Goal: Task Accomplishment & Management: Complete application form

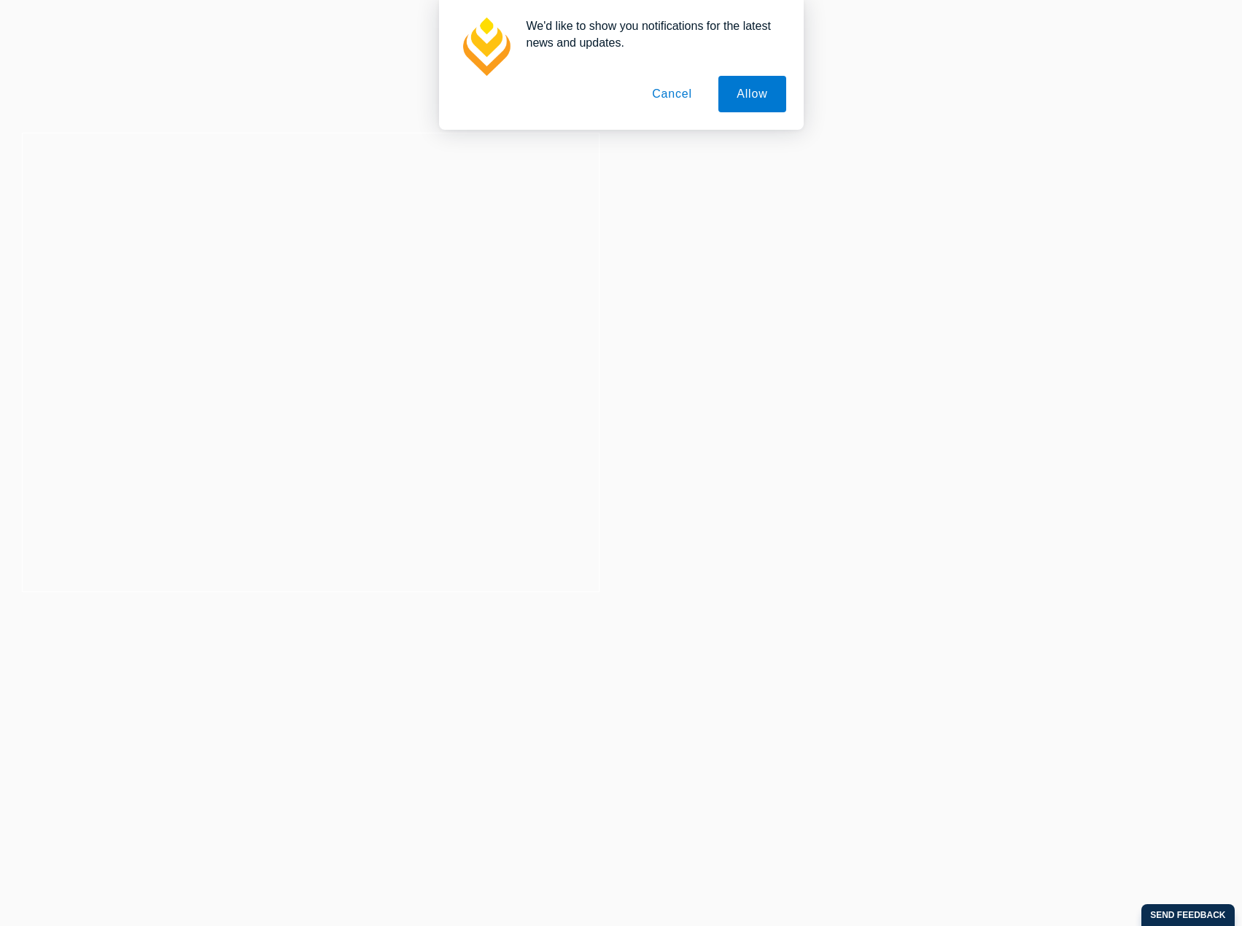
click at [677, 89] on button "Cancel" at bounding box center [672, 94] width 77 height 36
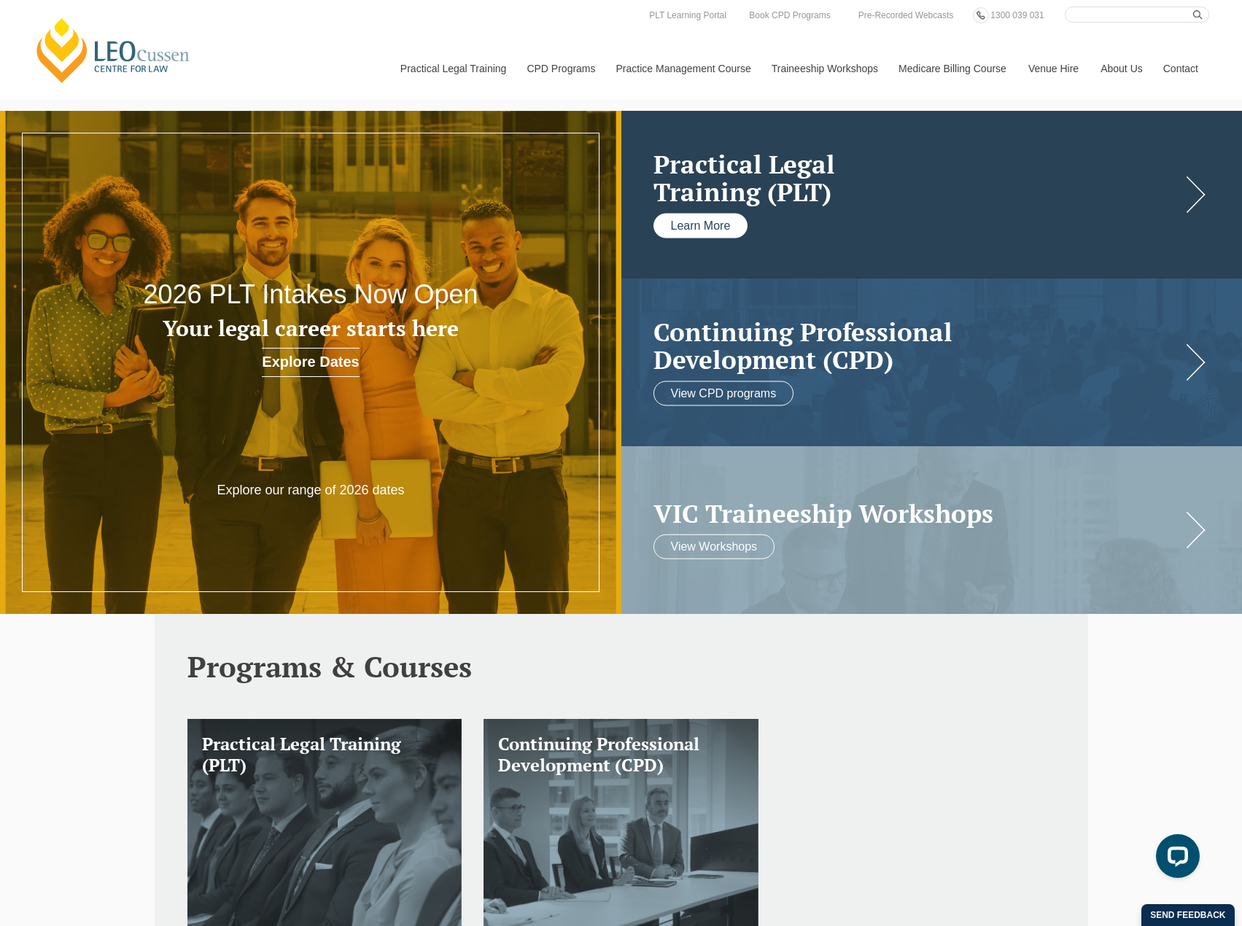
click at [691, 220] on link "Learn More" at bounding box center [701, 225] width 95 height 25
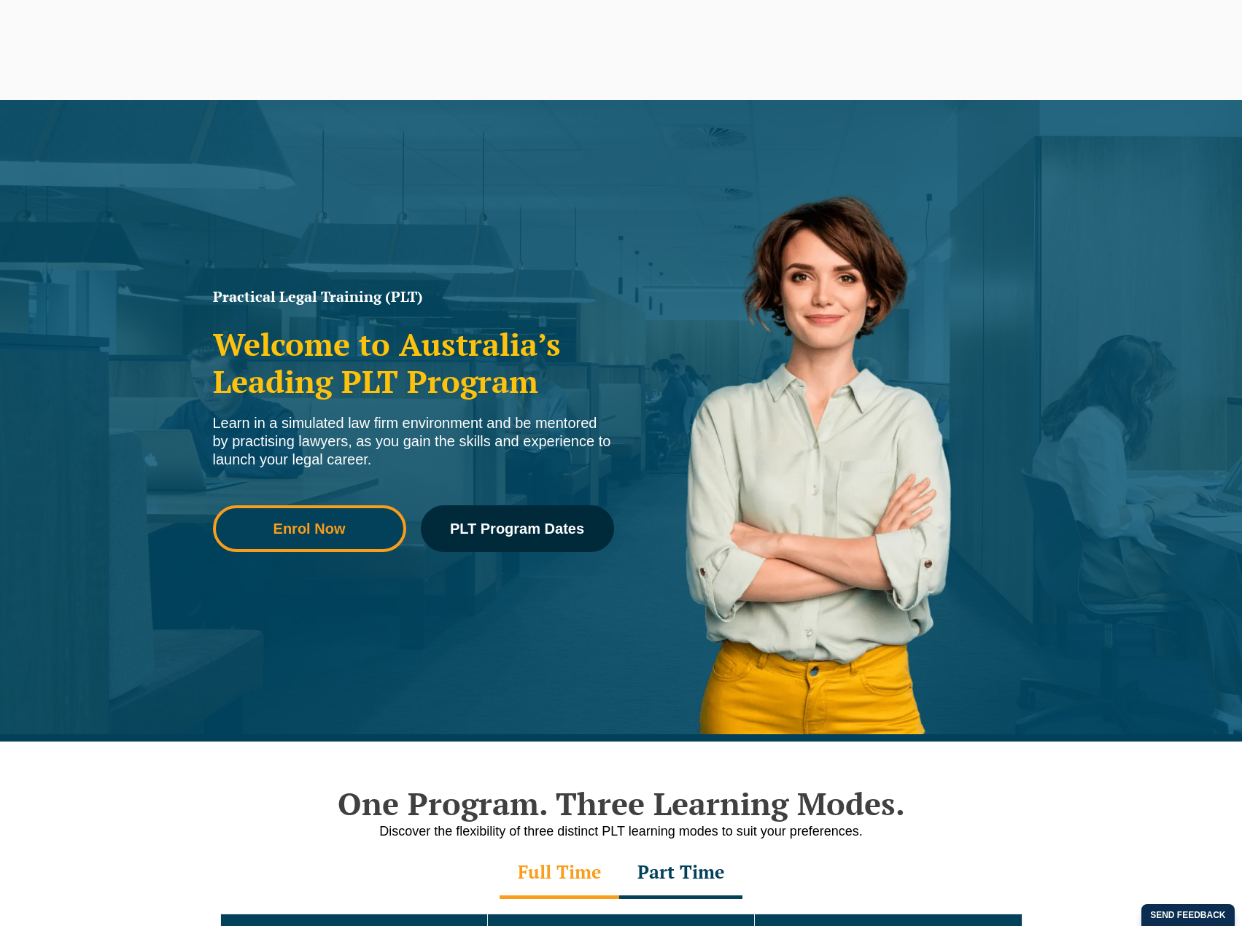
click at [299, 527] on span "Enrol Now" at bounding box center [310, 529] width 72 height 15
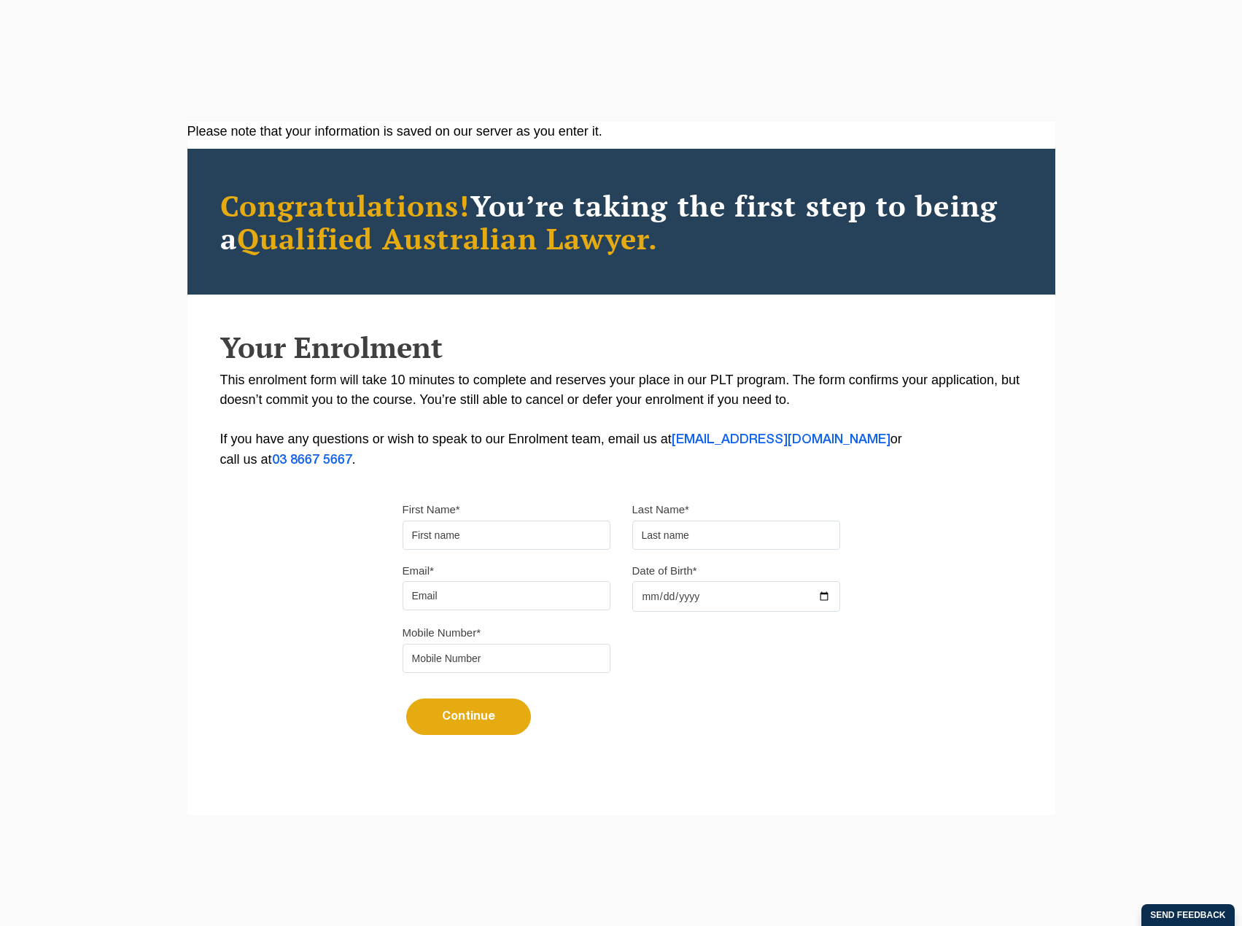
drag, startPoint x: 0, startPoint y: 0, endPoint x: 471, endPoint y: 525, distance: 705.2
click at [471, 525] on input "First Name*" at bounding box center [507, 535] width 208 height 29
type input "Chakri"
type input "Morisetty"
type input "cmorisetty@gmail.com"
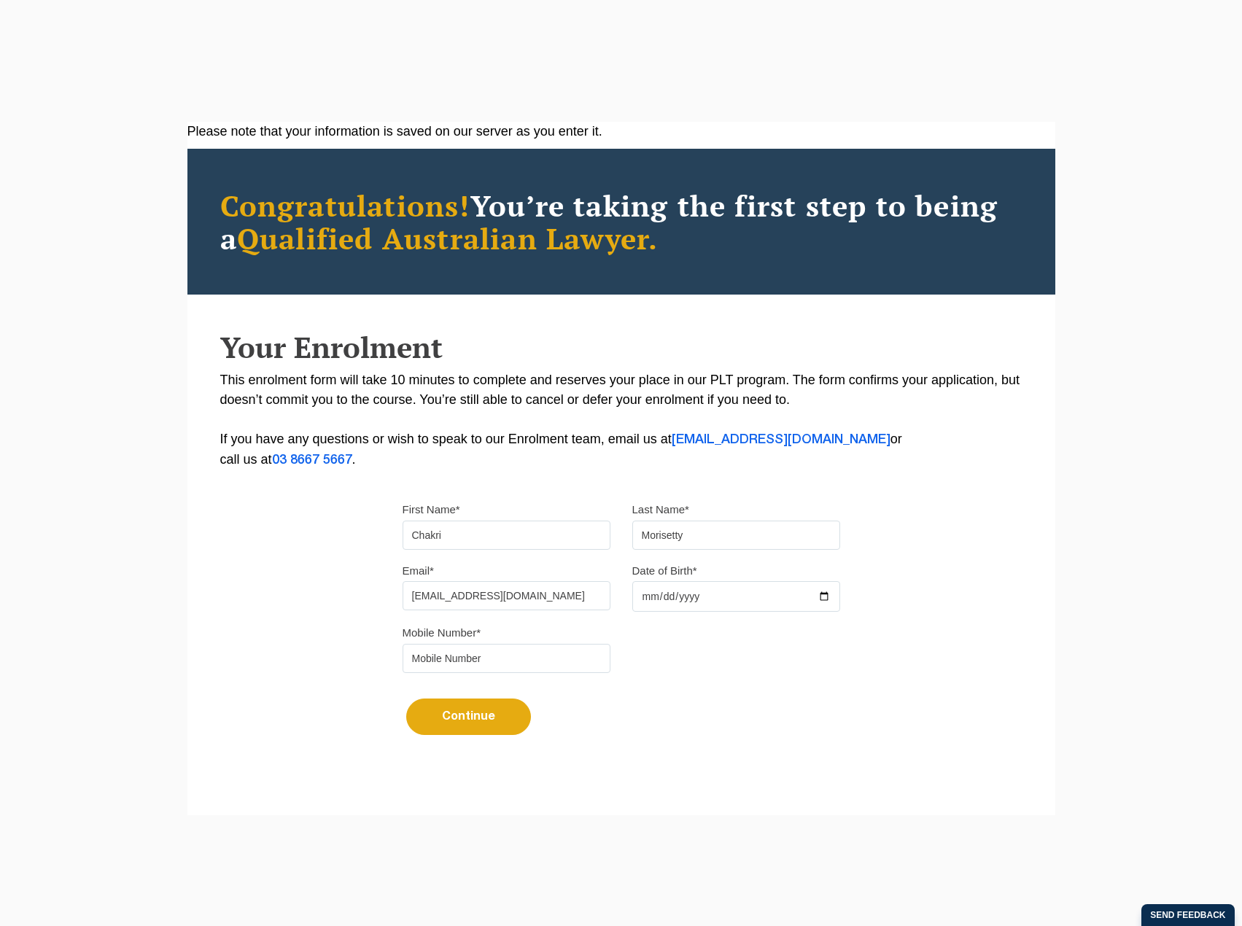
type input "0433443965"
click at [657, 595] on input "Date of Birth*" at bounding box center [736, 596] width 208 height 31
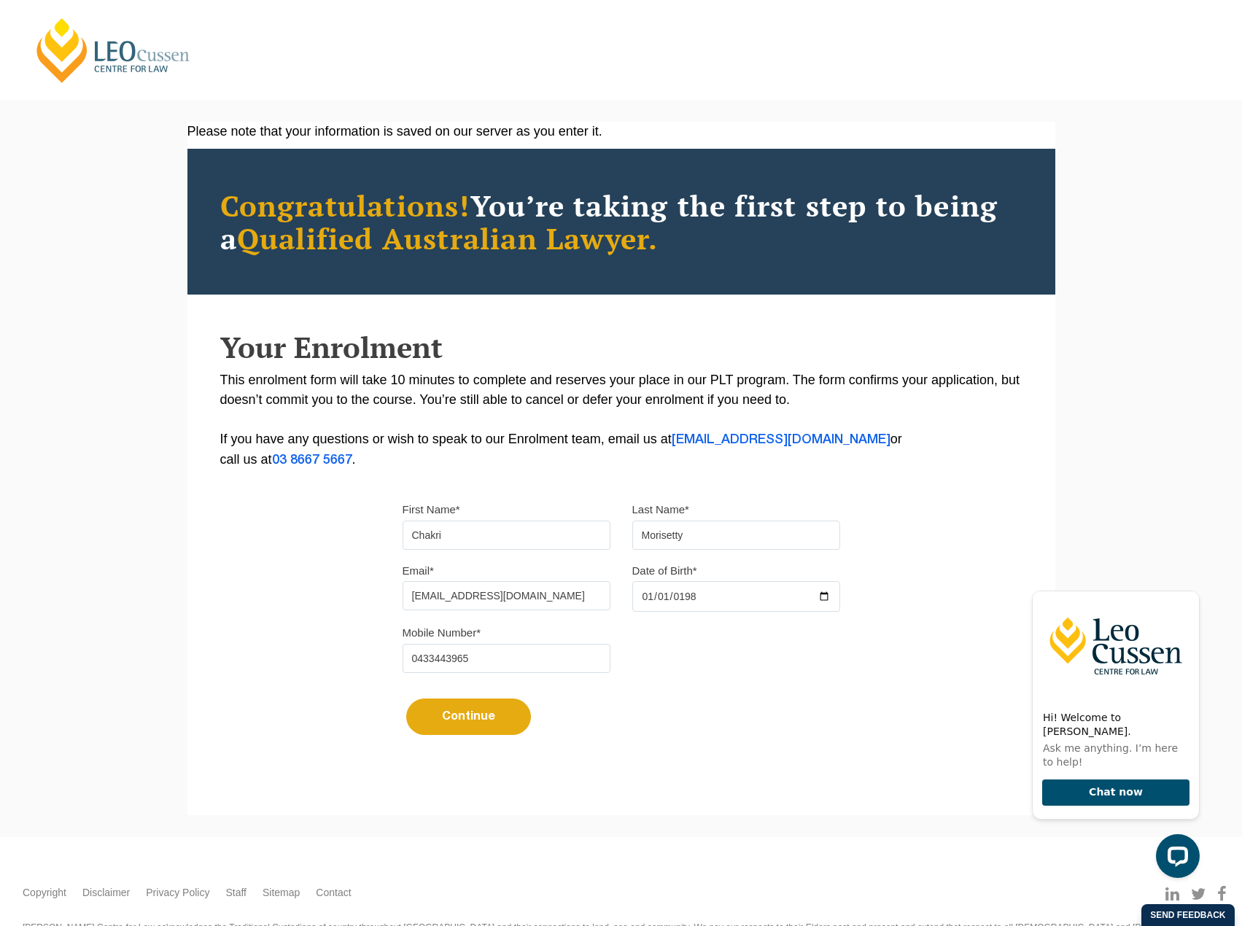
type input "1980-01-01"
click at [460, 720] on button "Continue" at bounding box center [468, 717] width 125 height 36
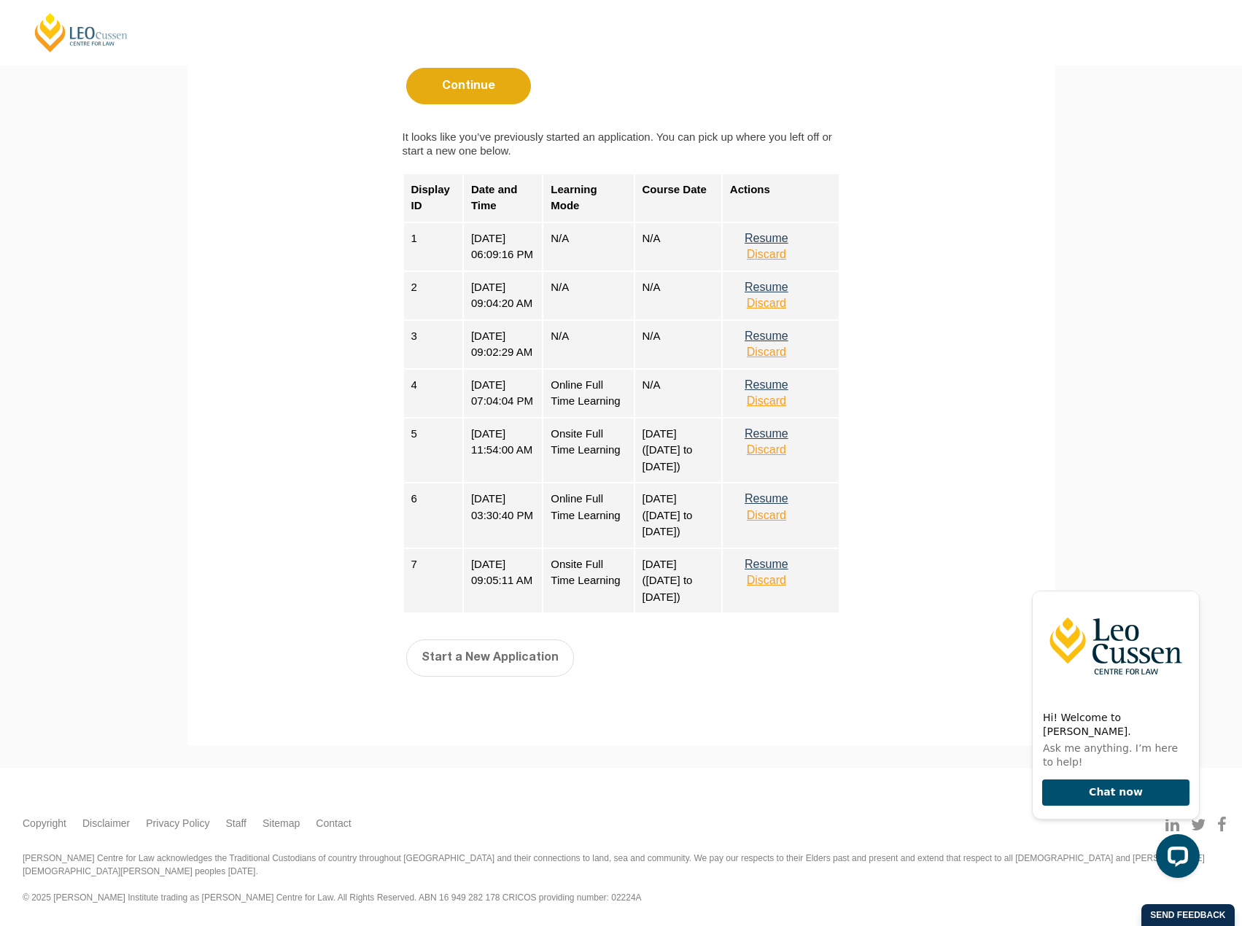
scroll to position [657, 0]
click at [789, 248] on button "Discard" at bounding box center [766, 254] width 73 height 13
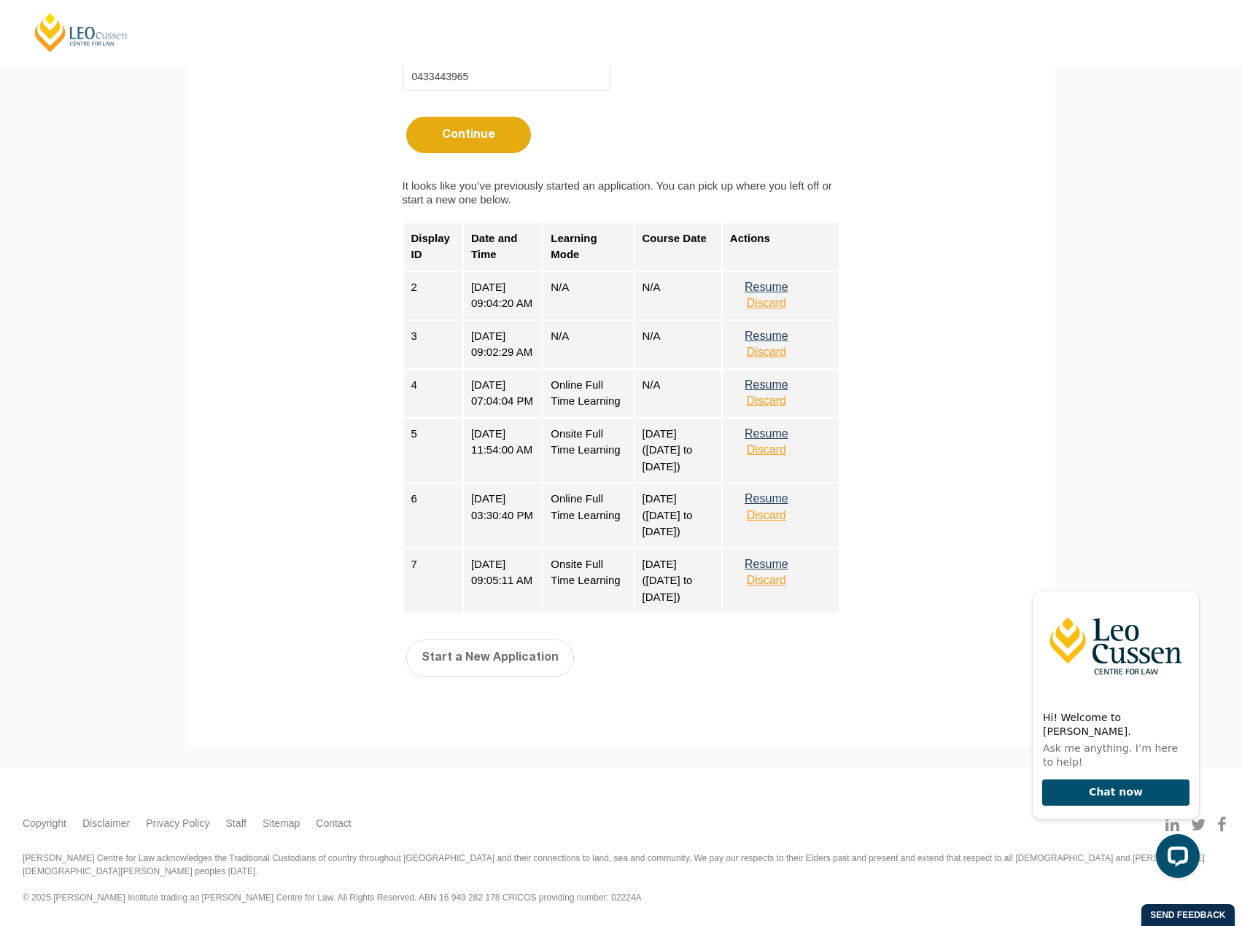
scroll to position [618, 0]
click at [786, 297] on button "Discard" at bounding box center [766, 303] width 73 height 13
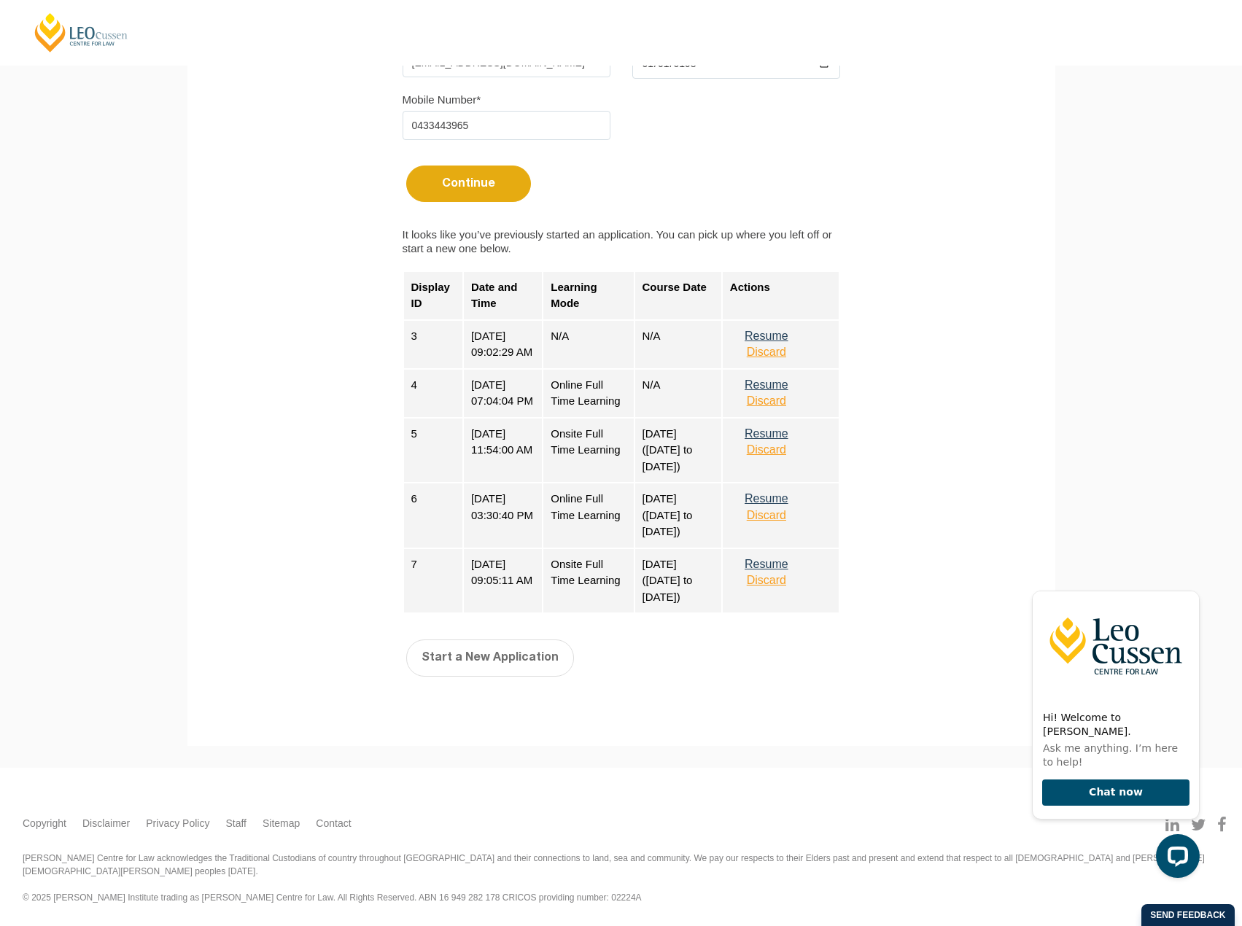
scroll to position [553, 0]
click at [782, 346] on button "Discard" at bounding box center [766, 352] width 73 height 13
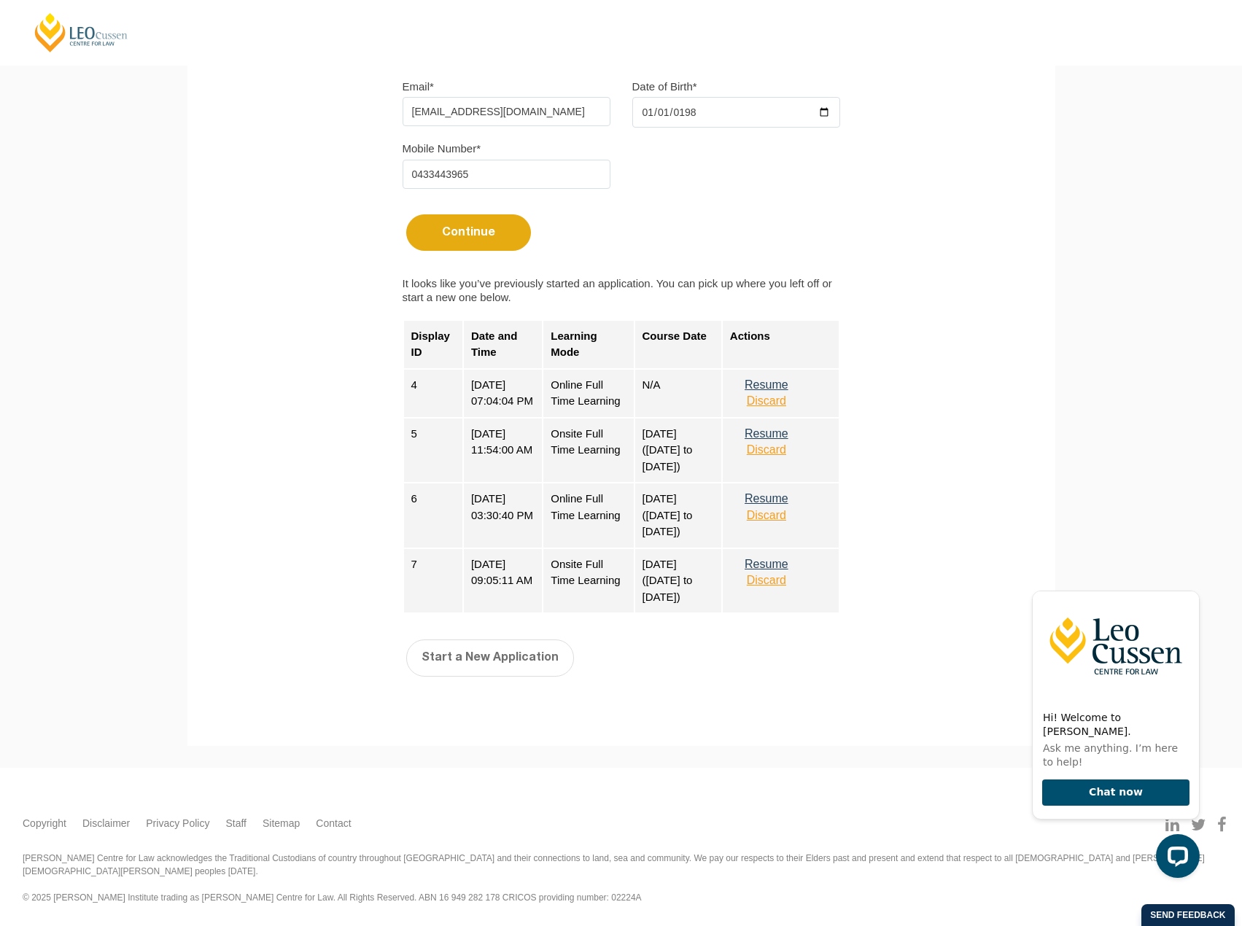
scroll to position [487, 0]
click at [778, 400] on button "Discard" at bounding box center [766, 401] width 73 height 13
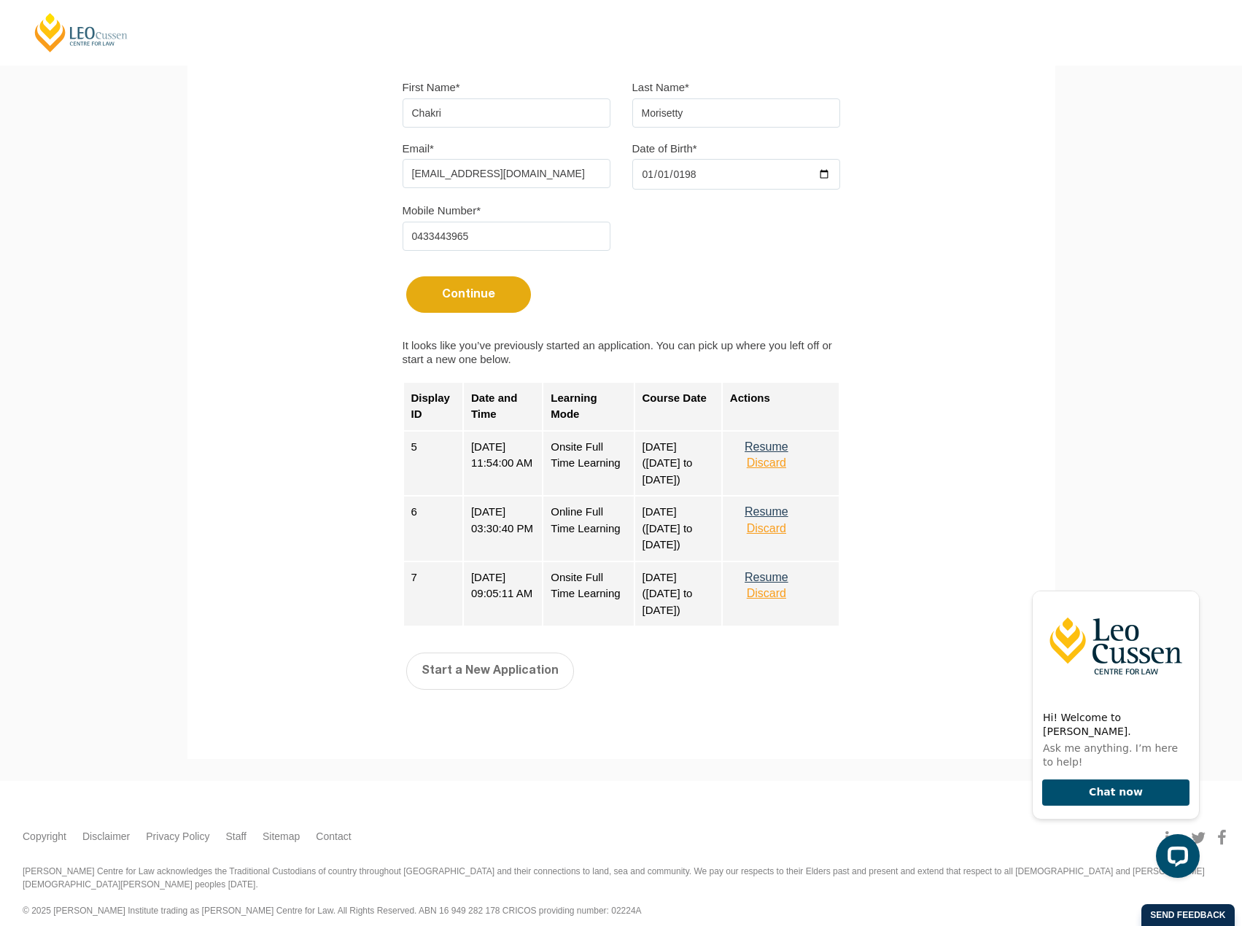
click at [779, 465] on button "Discard" at bounding box center [766, 463] width 73 height 13
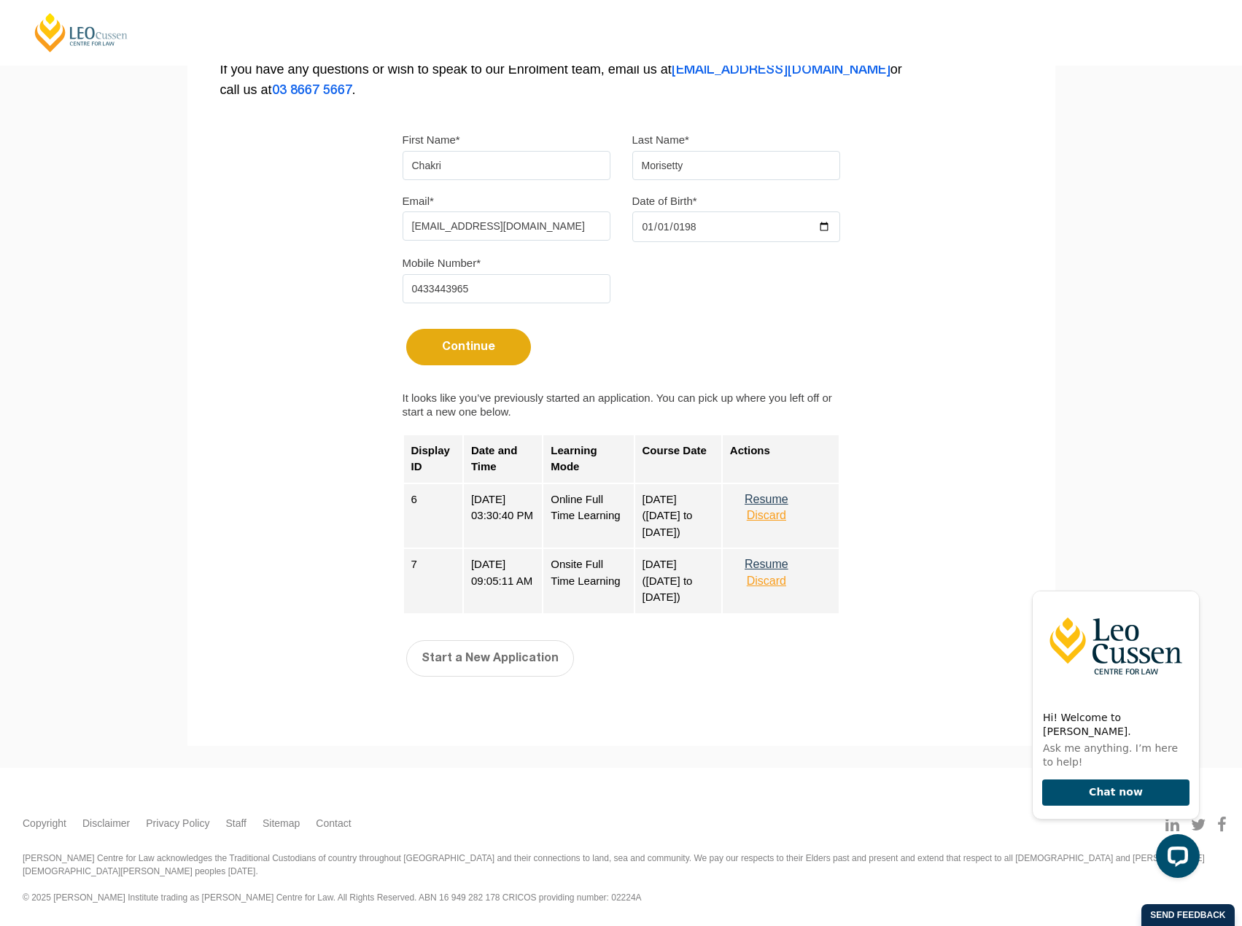
scroll to position [357, 0]
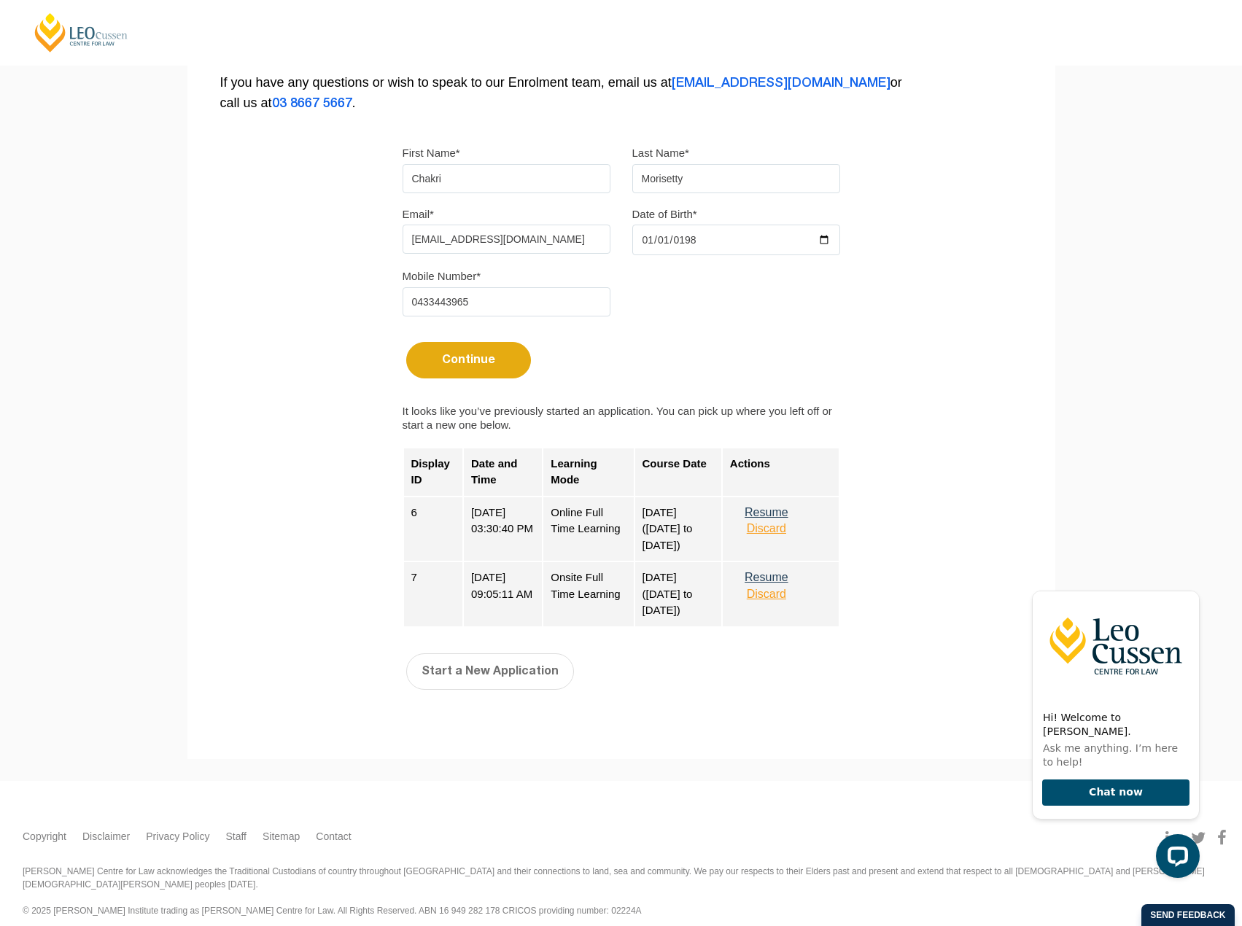
click at [779, 530] on button "Discard" at bounding box center [766, 528] width 73 height 13
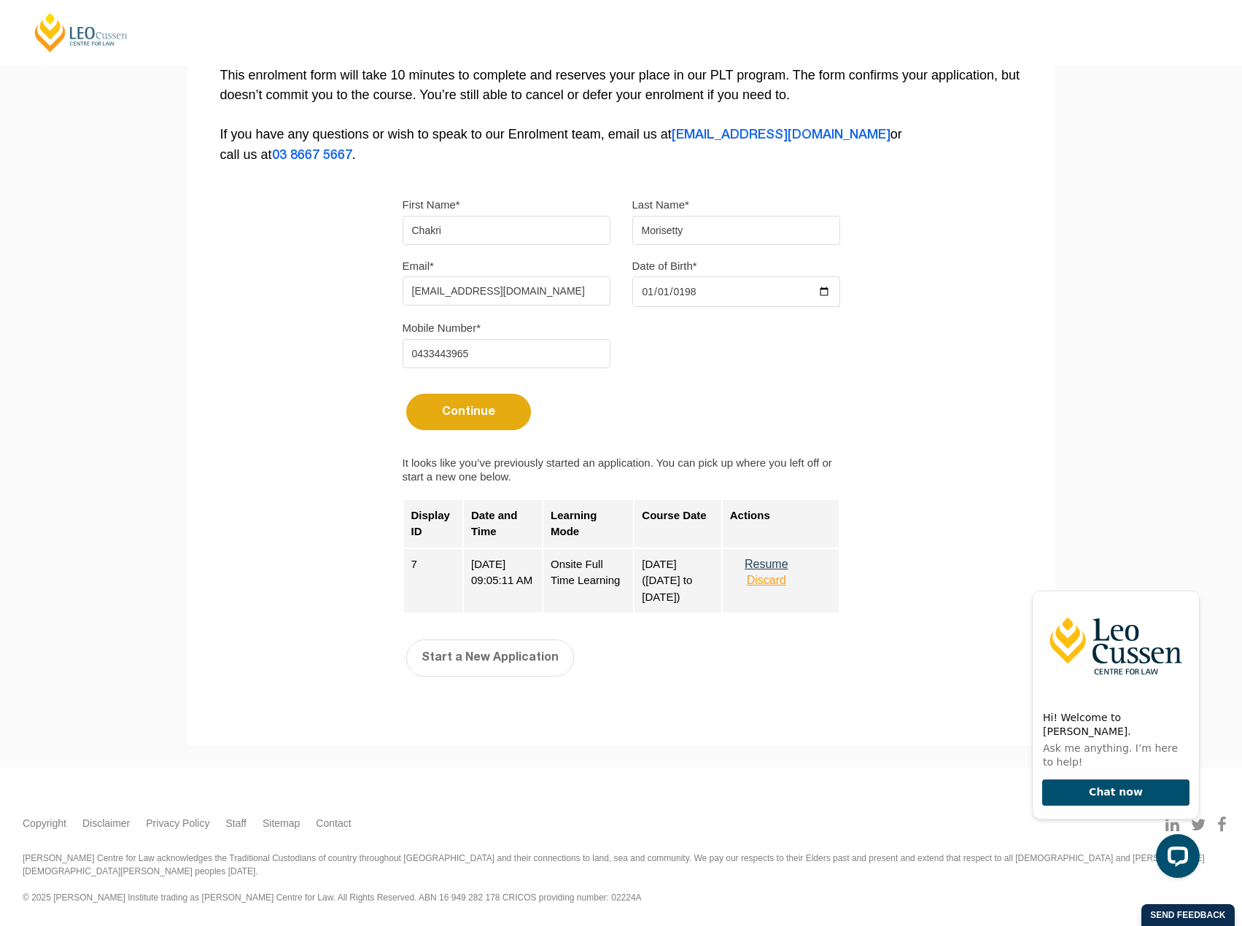
scroll to position [292, 0]
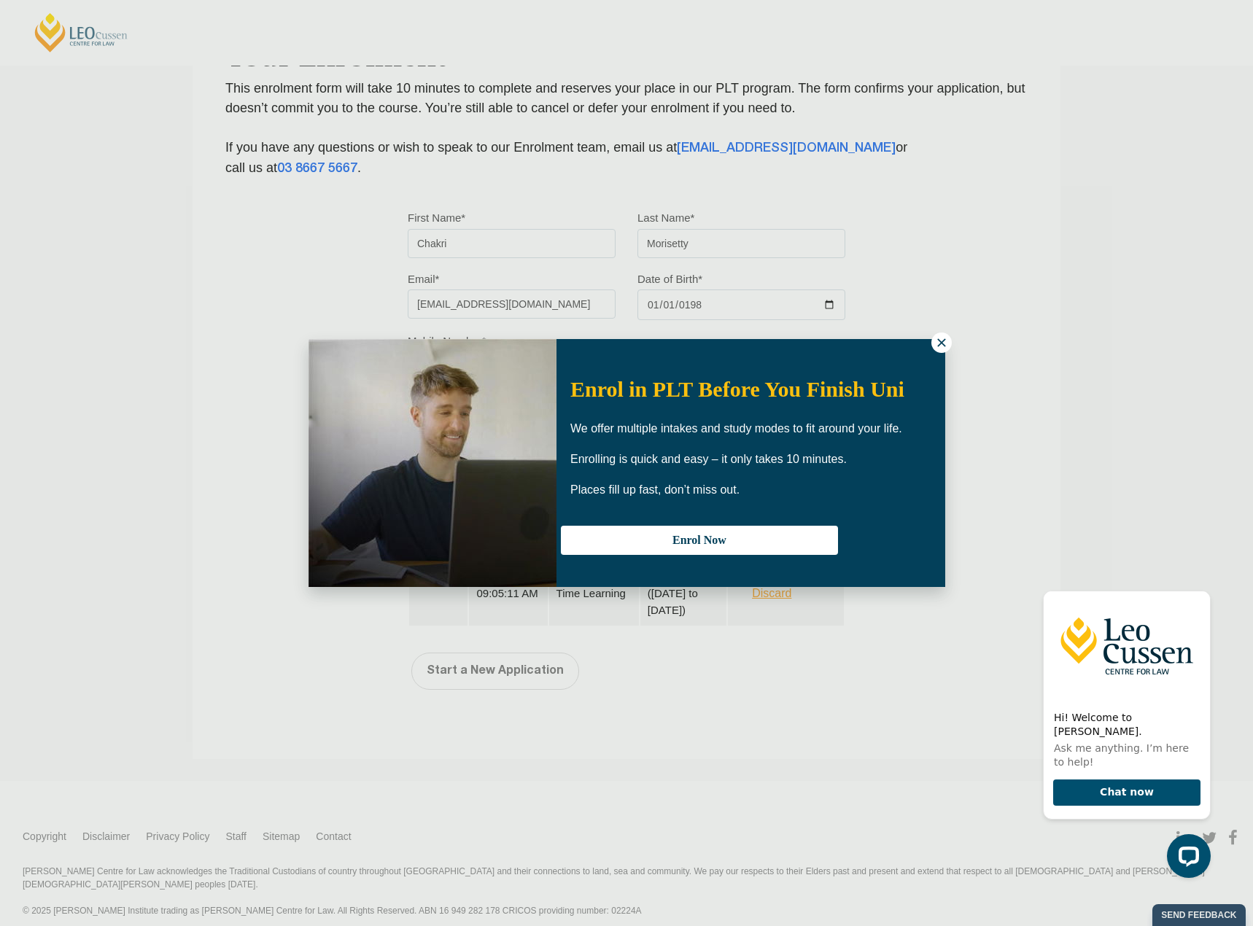
click at [941, 347] on icon at bounding box center [941, 342] width 13 height 13
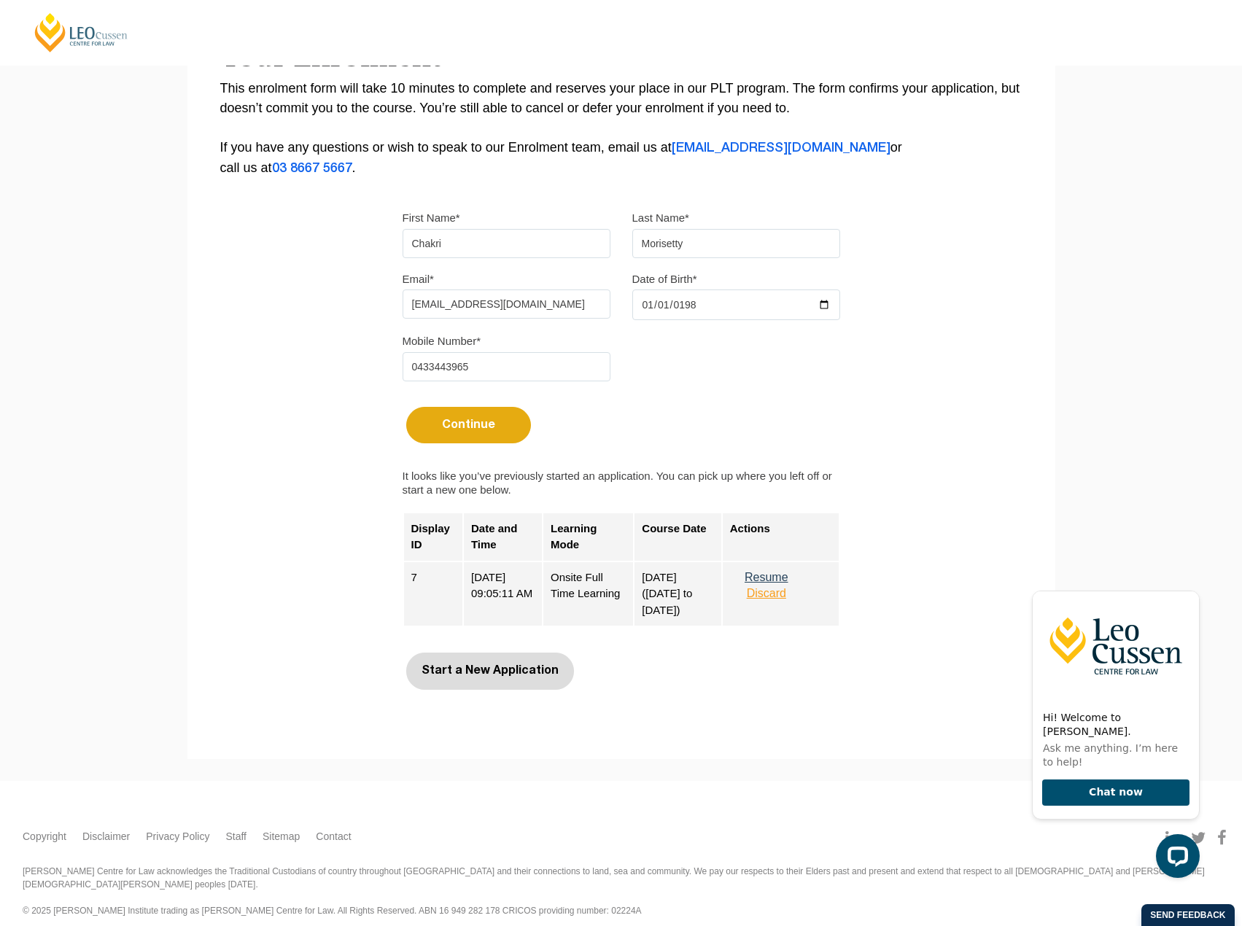
click at [450, 669] on button "Start a New Application" at bounding box center [490, 671] width 168 height 36
select select
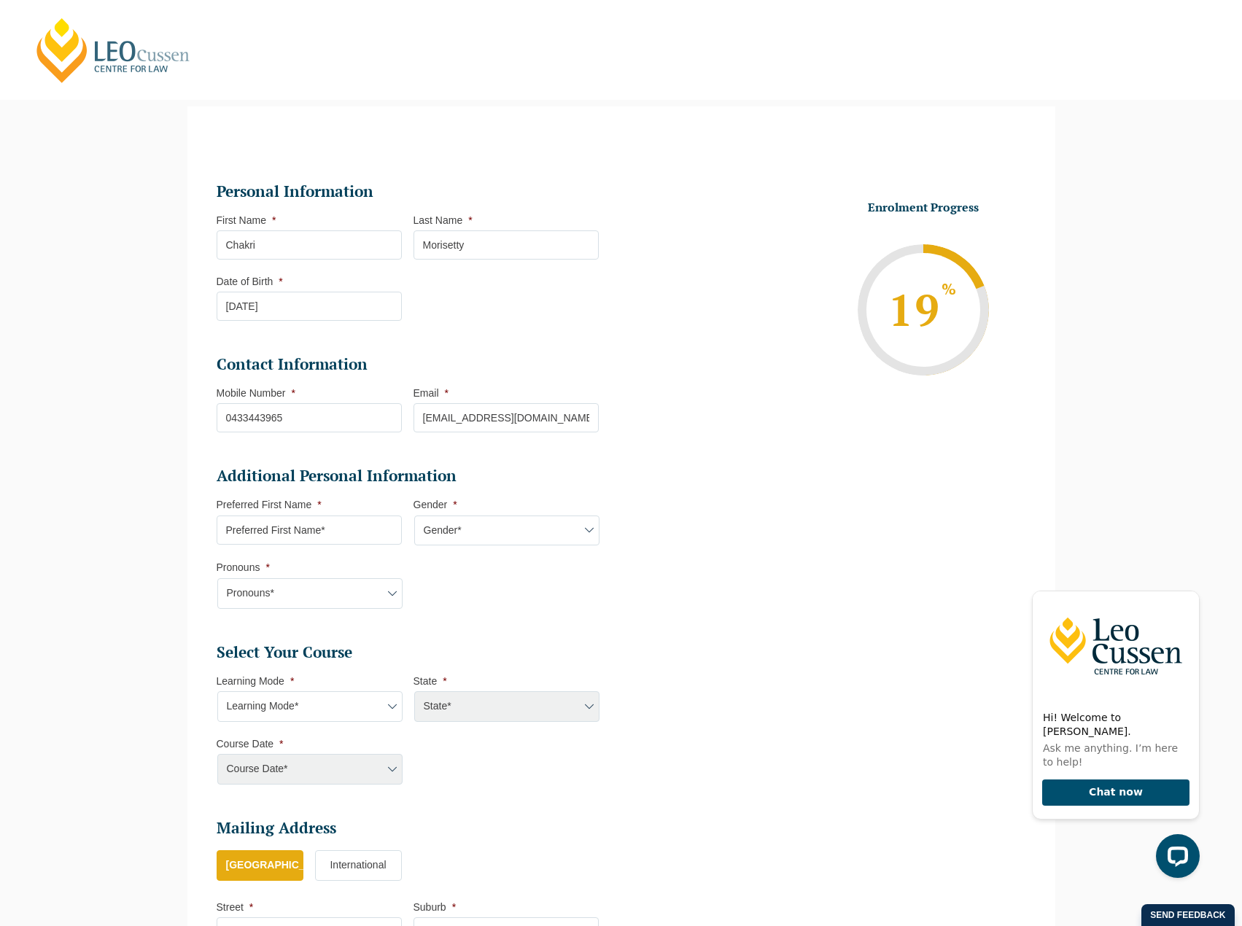
scroll to position [126, 0]
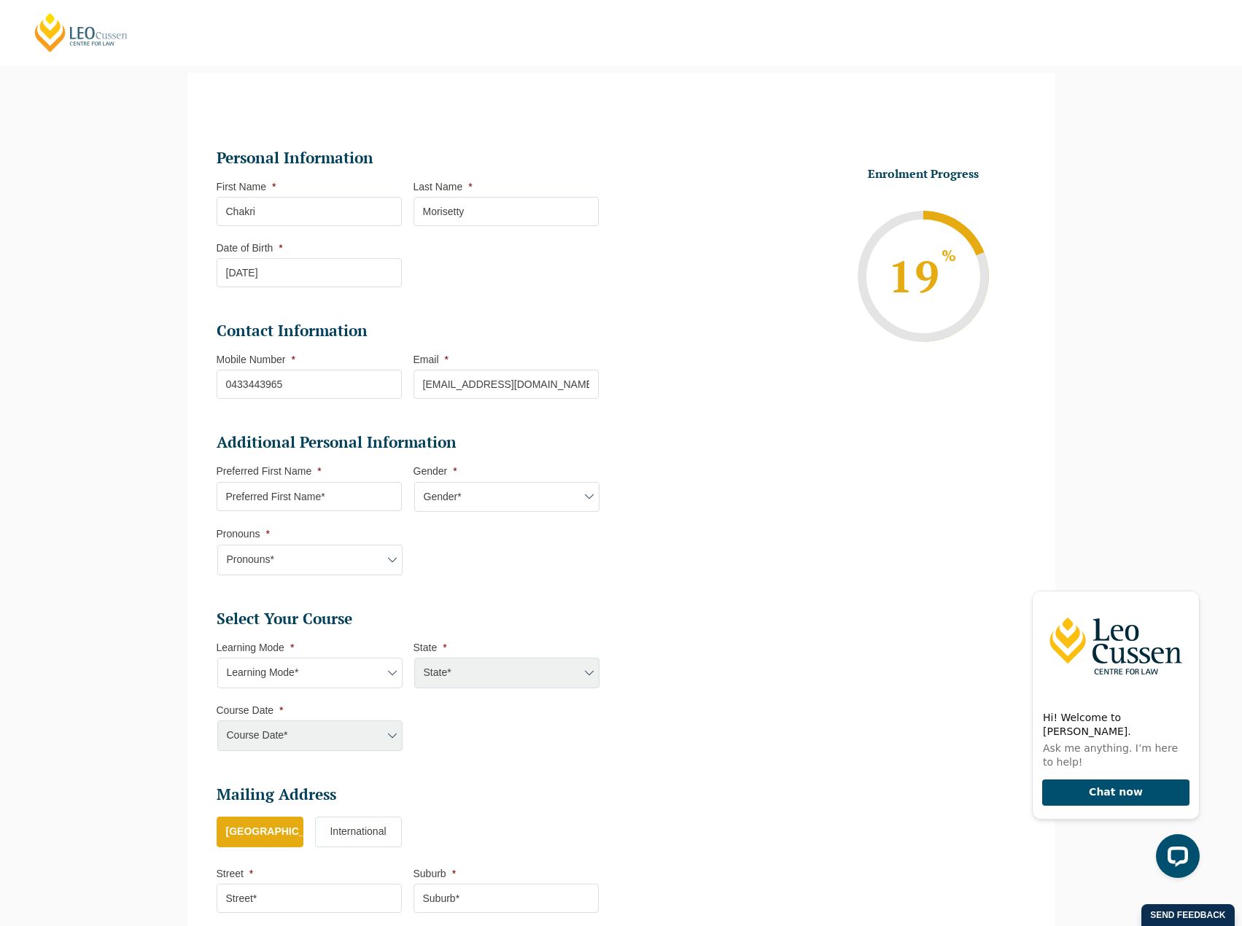
click at [281, 498] on input "Preferred First Name *" at bounding box center [309, 496] width 185 height 29
type input "Chakri"
select select "VIC"
select select
click at [422, 500] on select "Gender* Male Female Nonbinary Intersex Prefer not to disclose Other" at bounding box center [506, 497] width 185 height 31
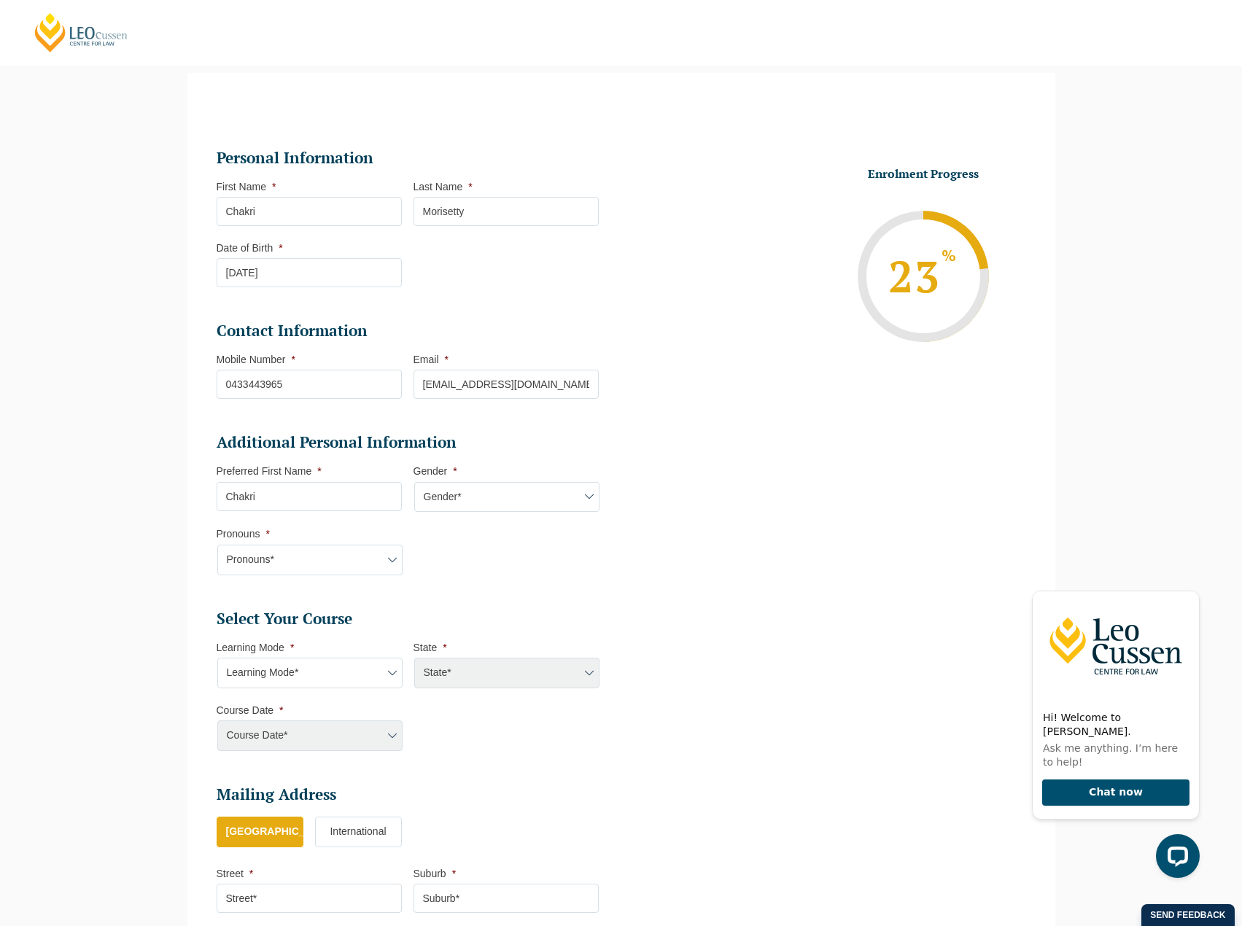
select select "Male"
click at [414, 482] on select "Gender* Male Female Nonbinary Intersex Prefer not to disclose Other" at bounding box center [506, 497] width 185 height 31
click at [296, 560] on select "Pronouns* She/Her/Hers He/Him/His They/Them/Theirs Other Prefer not to disclose" at bounding box center [309, 560] width 185 height 31
select select "He/Him/His"
click at [217, 545] on select "Pronouns* She/Her/Hers He/Him/His They/Them/Theirs Other Prefer not to disclose" at bounding box center [309, 560] width 185 height 31
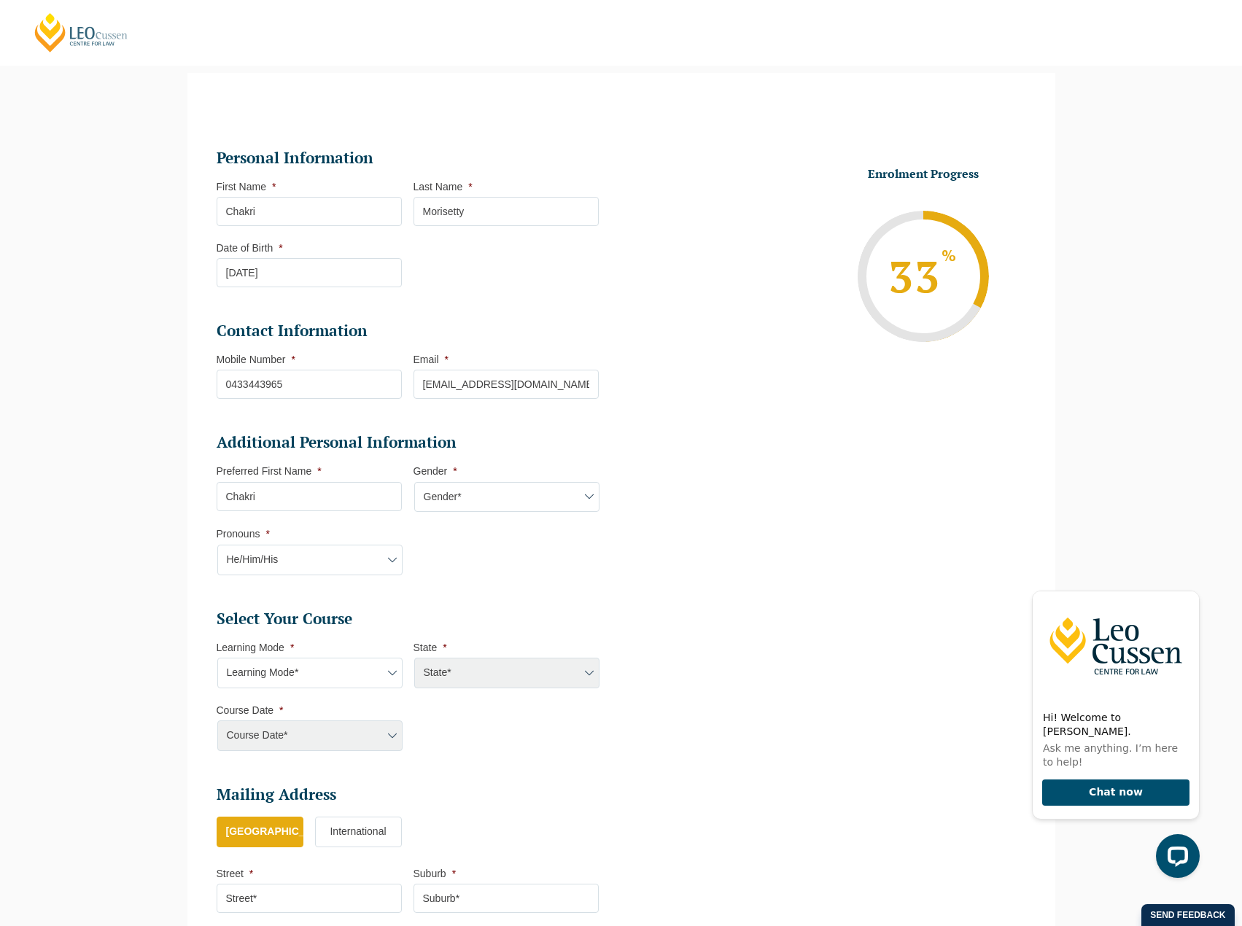
click at [314, 683] on select "Learning Mode* Online Full Time Learning Online Part Time Learning Blended Full…" at bounding box center [309, 673] width 185 height 31
select select "Online Full Time Learning"
click at [217, 658] on select "Learning Mode* Online Full Time Learning Online Part Time Learning Blended Full…" at bounding box center [309, 673] width 185 height 31
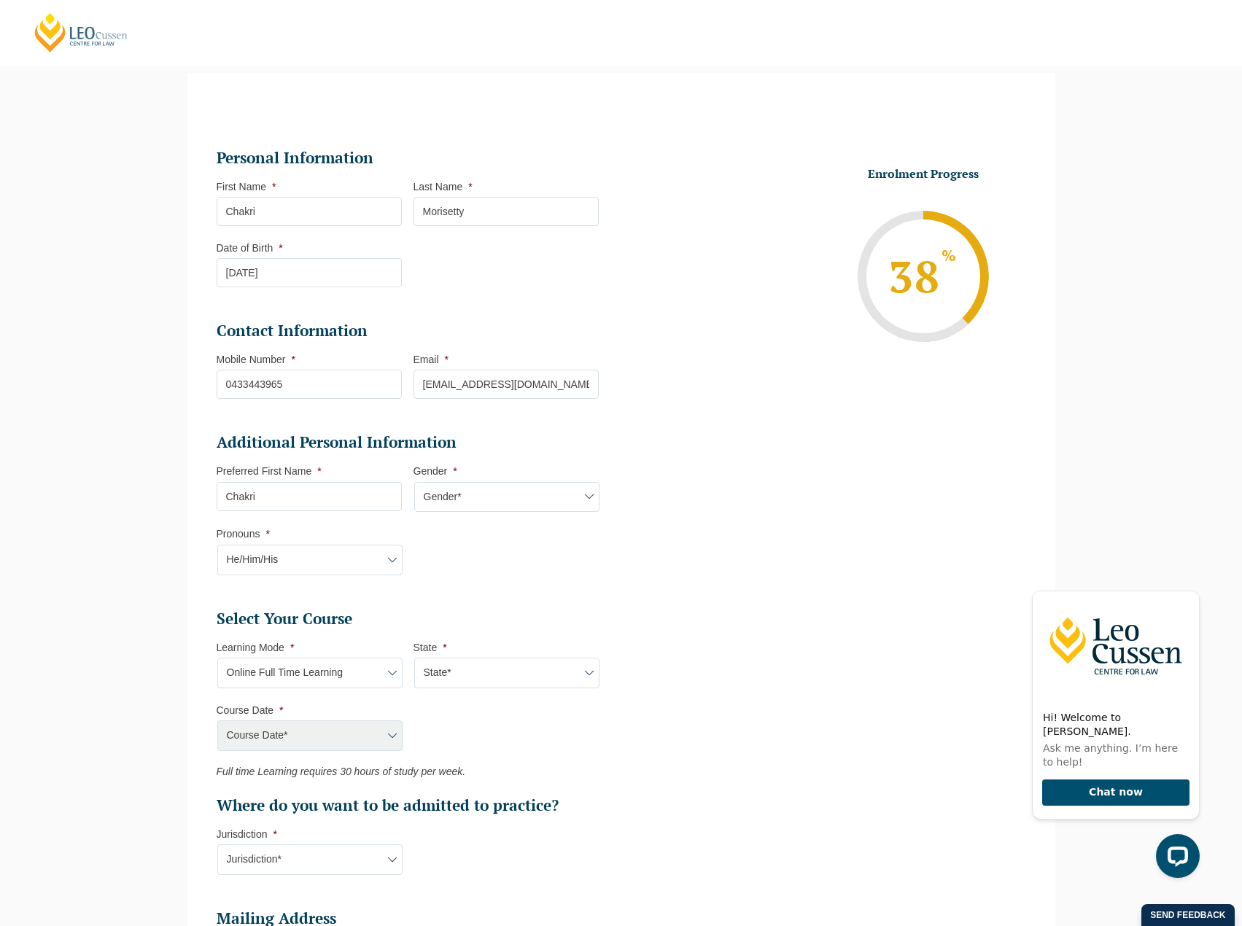
click at [500, 675] on select "State* National (ACT/NSW, VIC, QLD, SA, WA)" at bounding box center [506, 673] width 185 height 31
select select "National (ACT/NSW, VIC, QLD, SA, WA)"
click at [414, 658] on select "State* National (ACT/NSW, VIC, QLD, SA, WA)" at bounding box center [506, 673] width 185 height 31
click at [311, 747] on select "Course Date* December 2025 (08-Dec-2025 to 16-May-2026) January 2026 (27-Jan-20…" at bounding box center [309, 736] width 185 height 31
select select "February 2026 (16-Feb-2026 to 03-Jul-2026)"
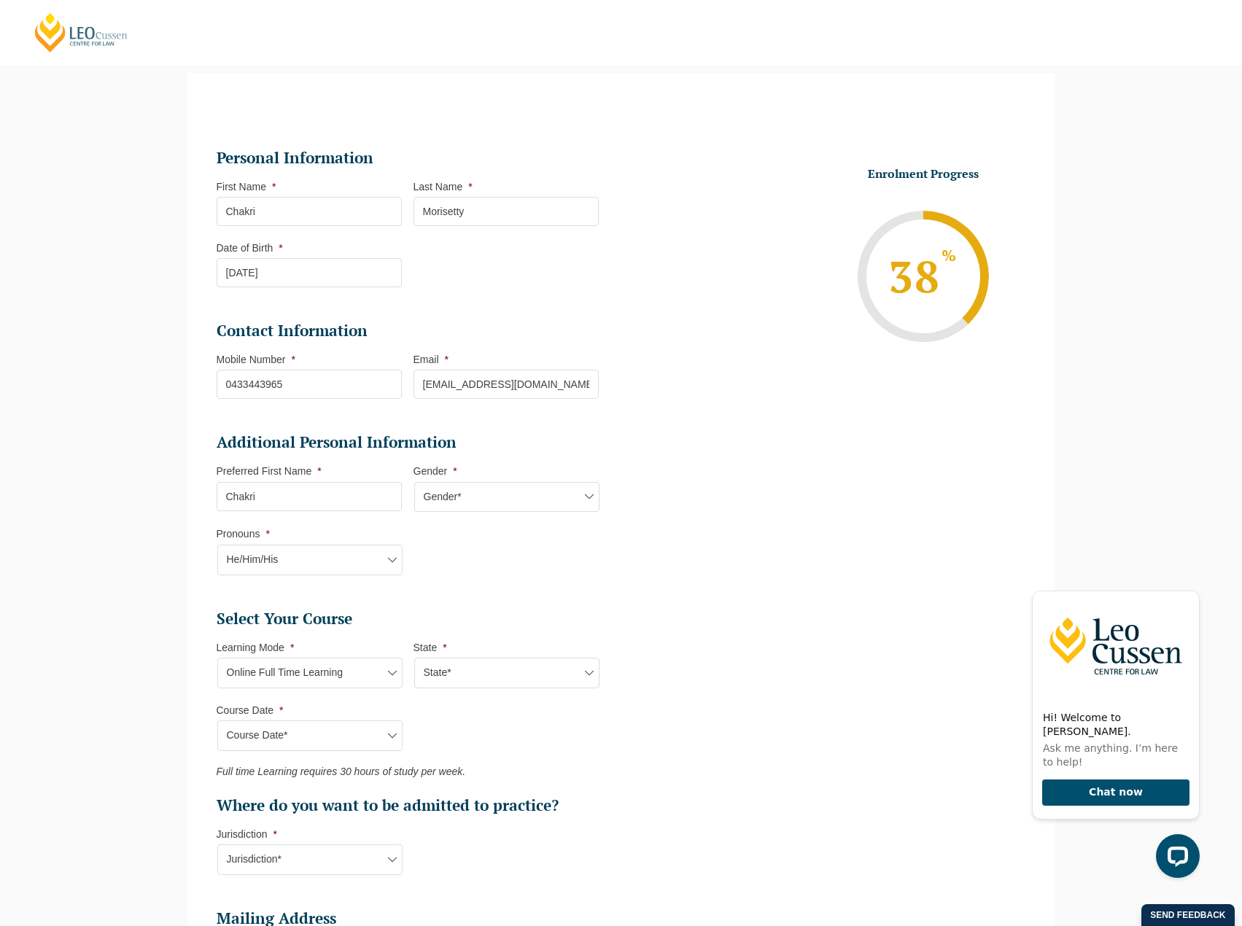
click at [217, 721] on select "Course Date* December 2025 (08-Dec-2025 to 16-May-2026) January 2026 (27-Jan-20…" at bounding box center [309, 736] width 185 height 31
type input "Intake 03 February 2026 FT"
type input "Practical Legal Training (NAT)"
select select "NAT PLT (FEB) 2026 Full Time Online"
click at [567, 730] on ul "Select Your Course This field is hidden when viewing the form Only for Flinder …" at bounding box center [414, 712] width 394 height 207
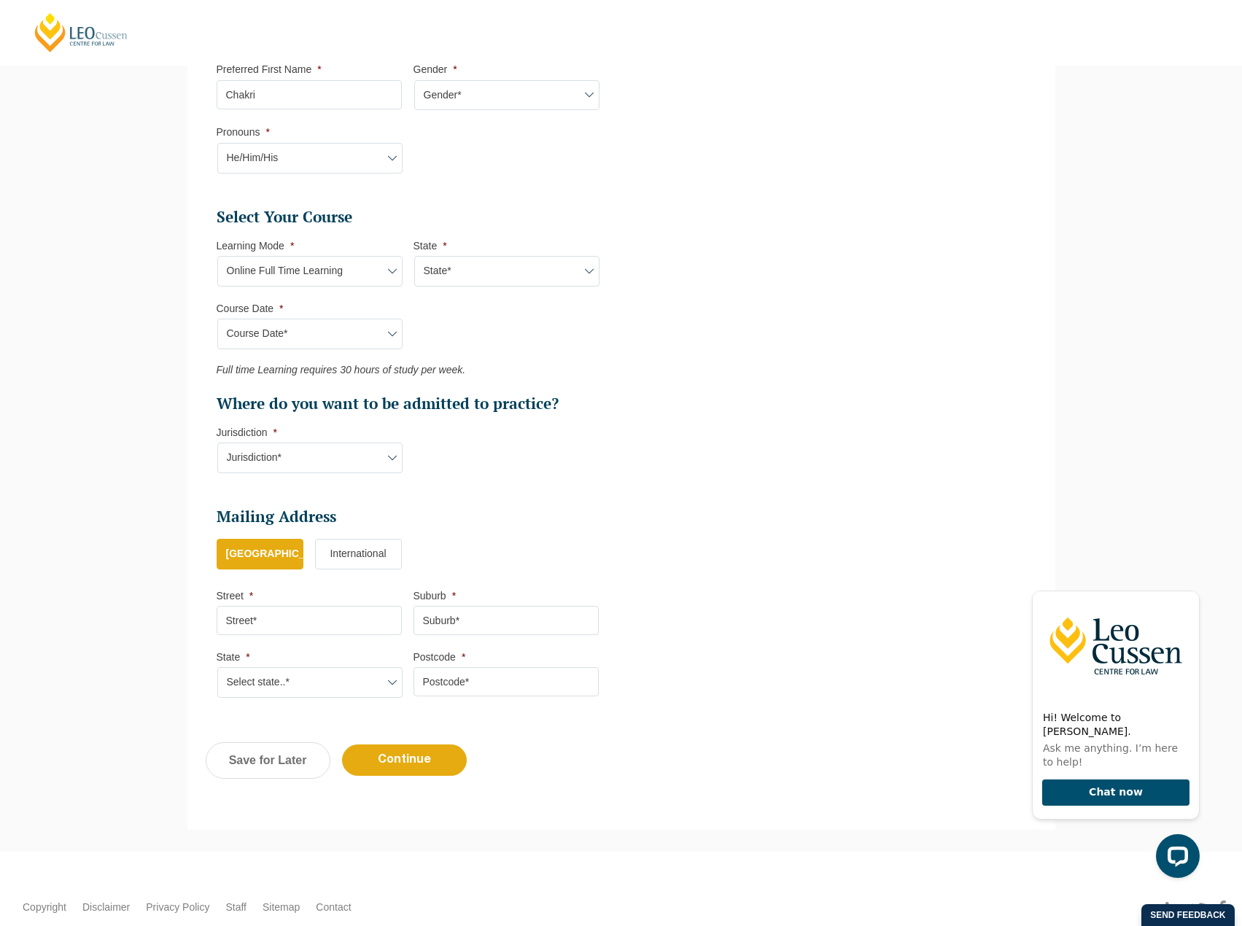
scroll to position [599, 0]
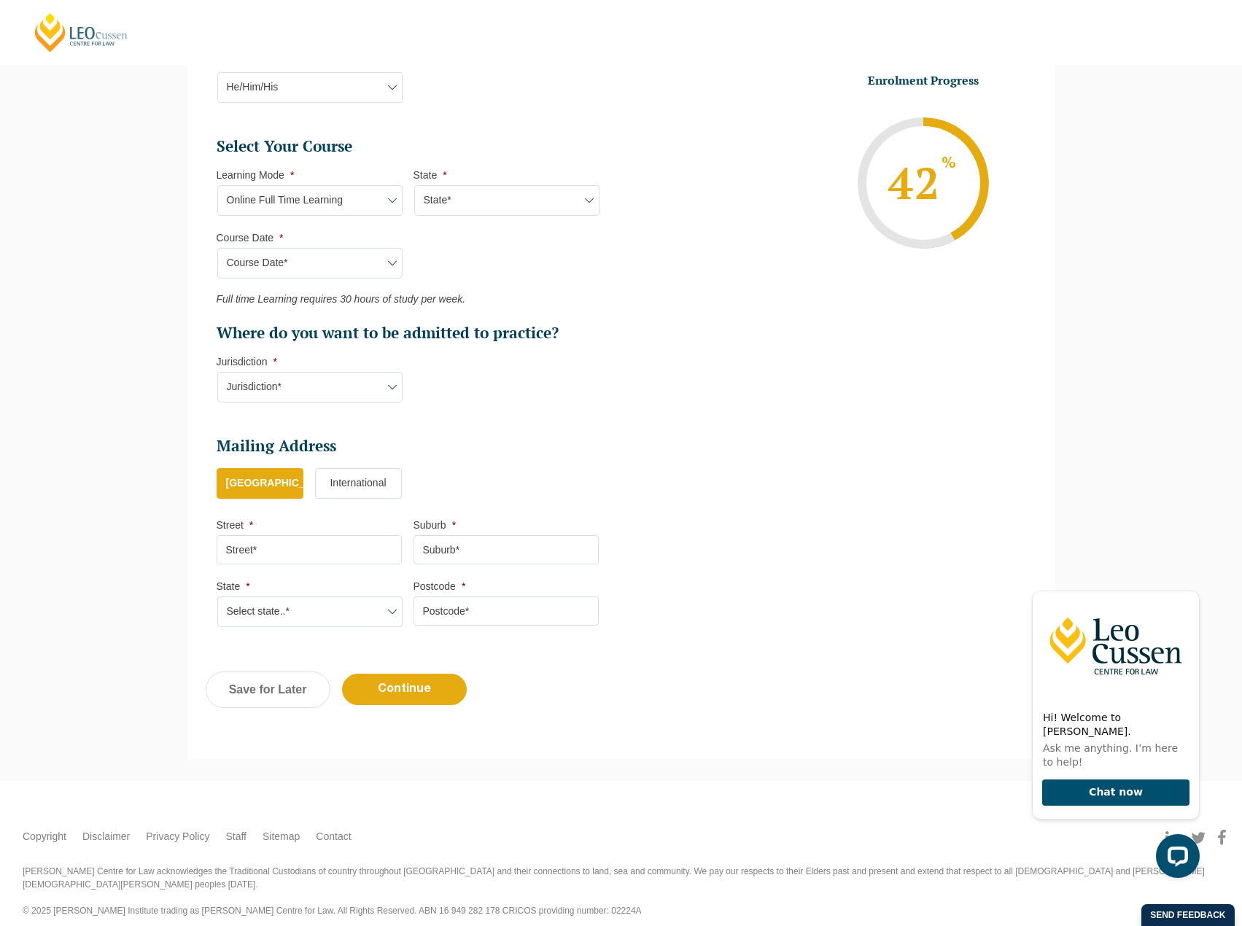
click at [279, 391] on select "Jurisdiction* VIC ACT/NSW SA WA QLD" at bounding box center [309, 387] width 185 height 31
select select "VIC"
click at [217, 372] on select "Jurisdiction* VIC ACT/NSW SA WA QLD" at bounding box center [309, 387] width 185 height 31
click at [295, 549] on input "Street *" at bounding box center [309, 549] width 185 height 29
type input "Leo Cussen Centre for Law, Level 16, 15 William Street"
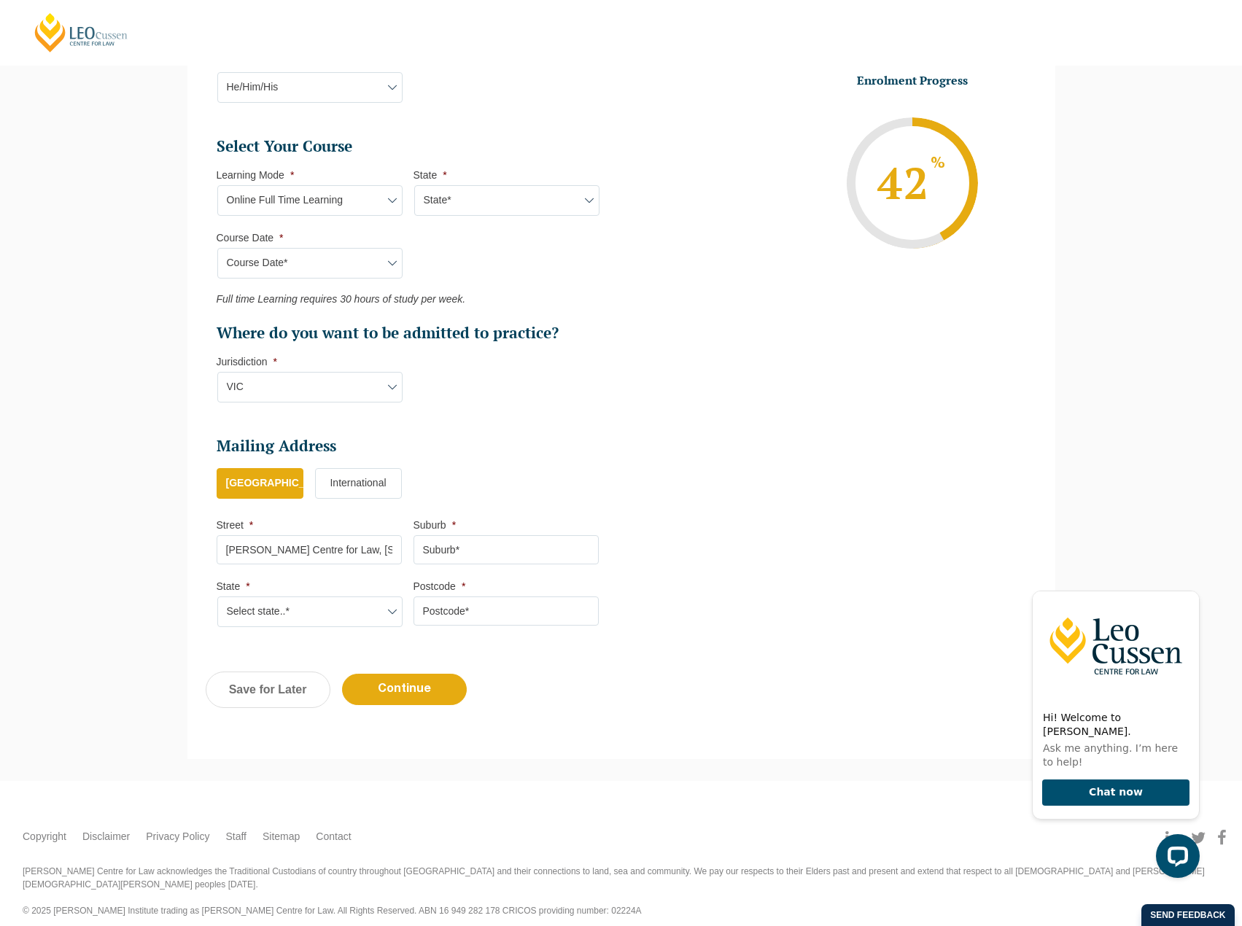
type input "MELBOURNE"
select select "VIC"
type input "3000"
click at [400, 689] on input "Continue" at bounding box center [404, 689] width 125 height 31
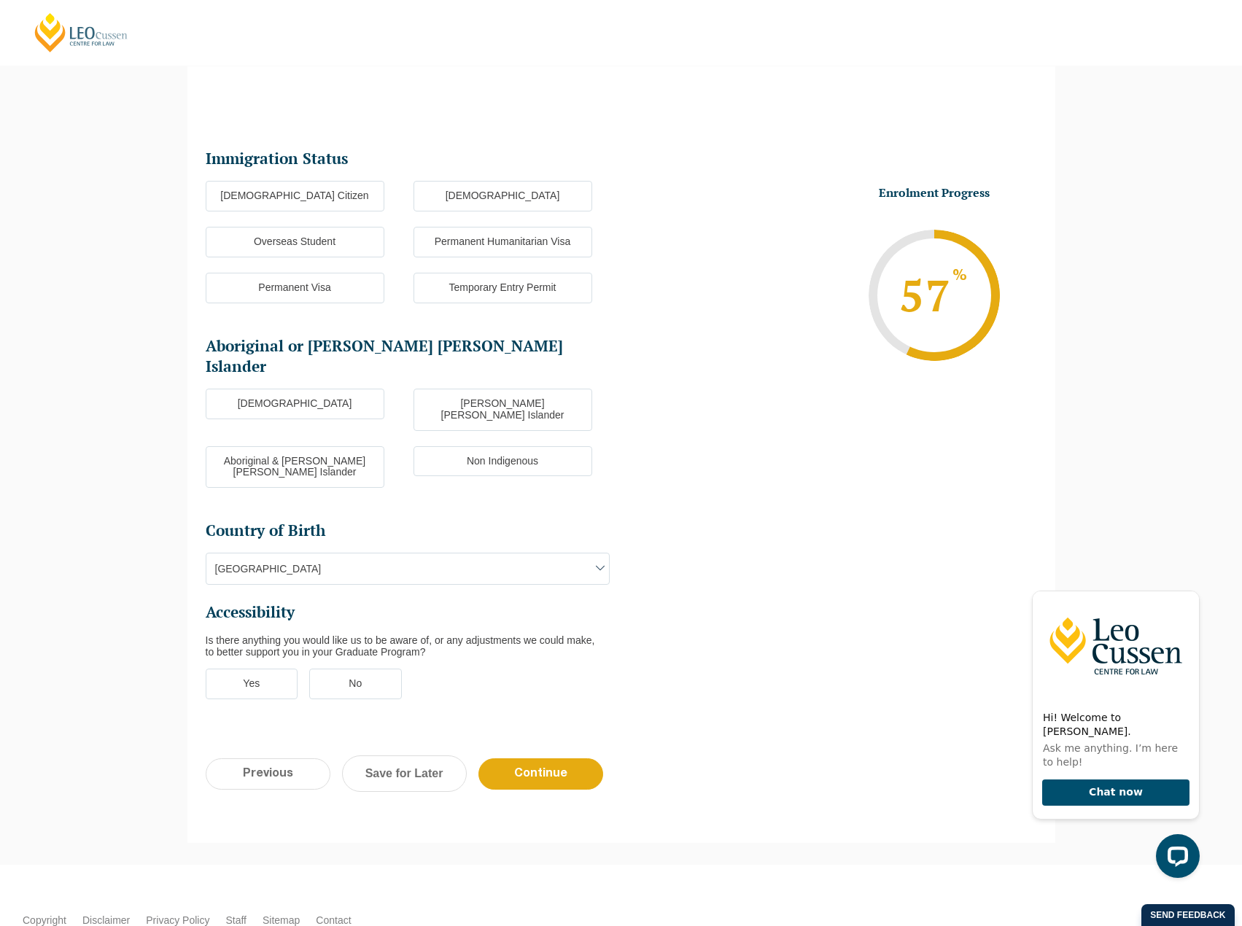
scroll to position [126, 0]
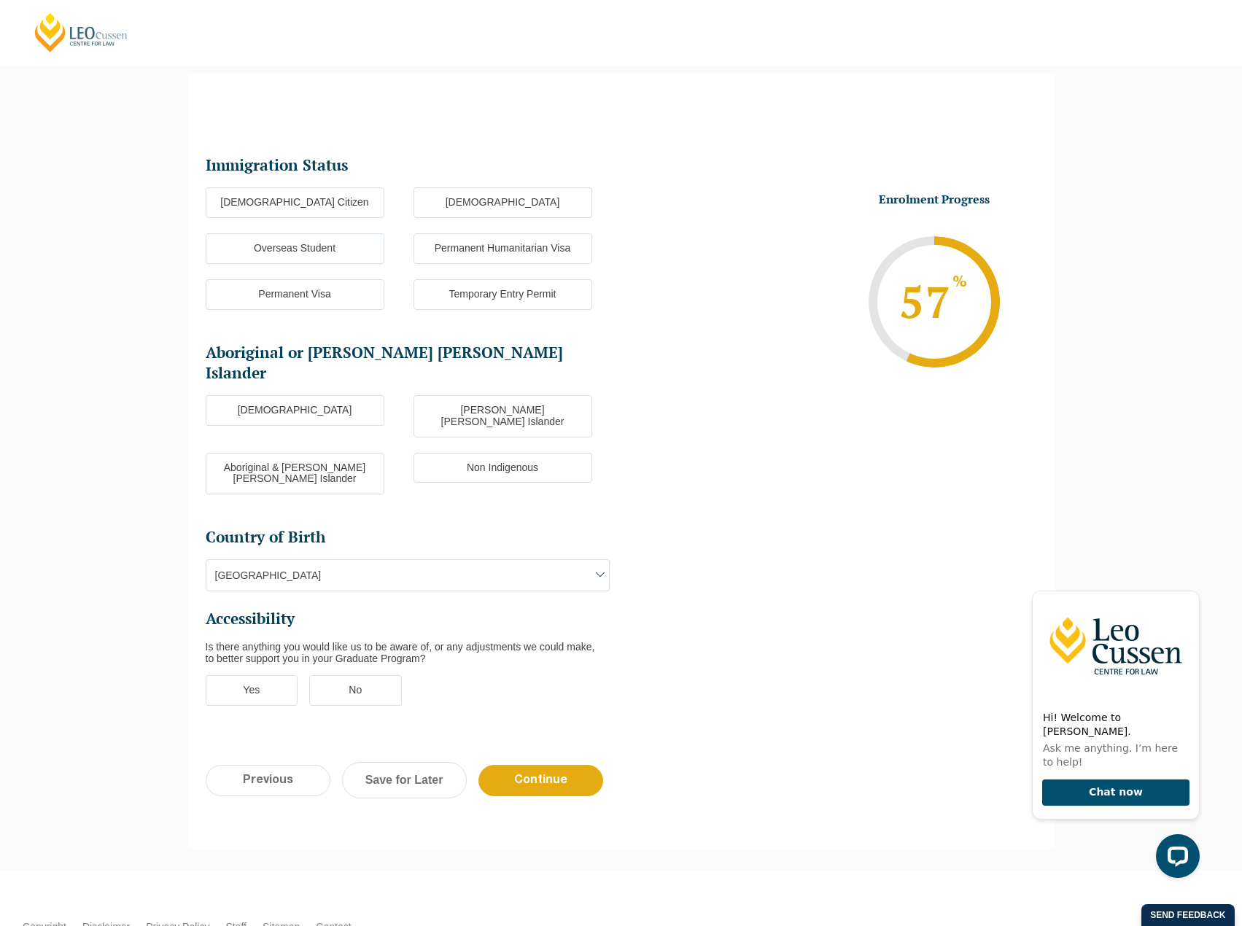
click at [317, 204] on label "Australian Citizen" at bounding box center [295, 202] width 179 height 31
click at [0, 0] on input "Australian Citizen" at bounding box center [0, 0] width 0 height 0
click at [521, 453] on label "Non Indigenous" at bounding box center [503, 468] width 179 height 31
click at [0, 0] on input "Non Indigenous" at bounding box center [0, 0] width 0 height 0
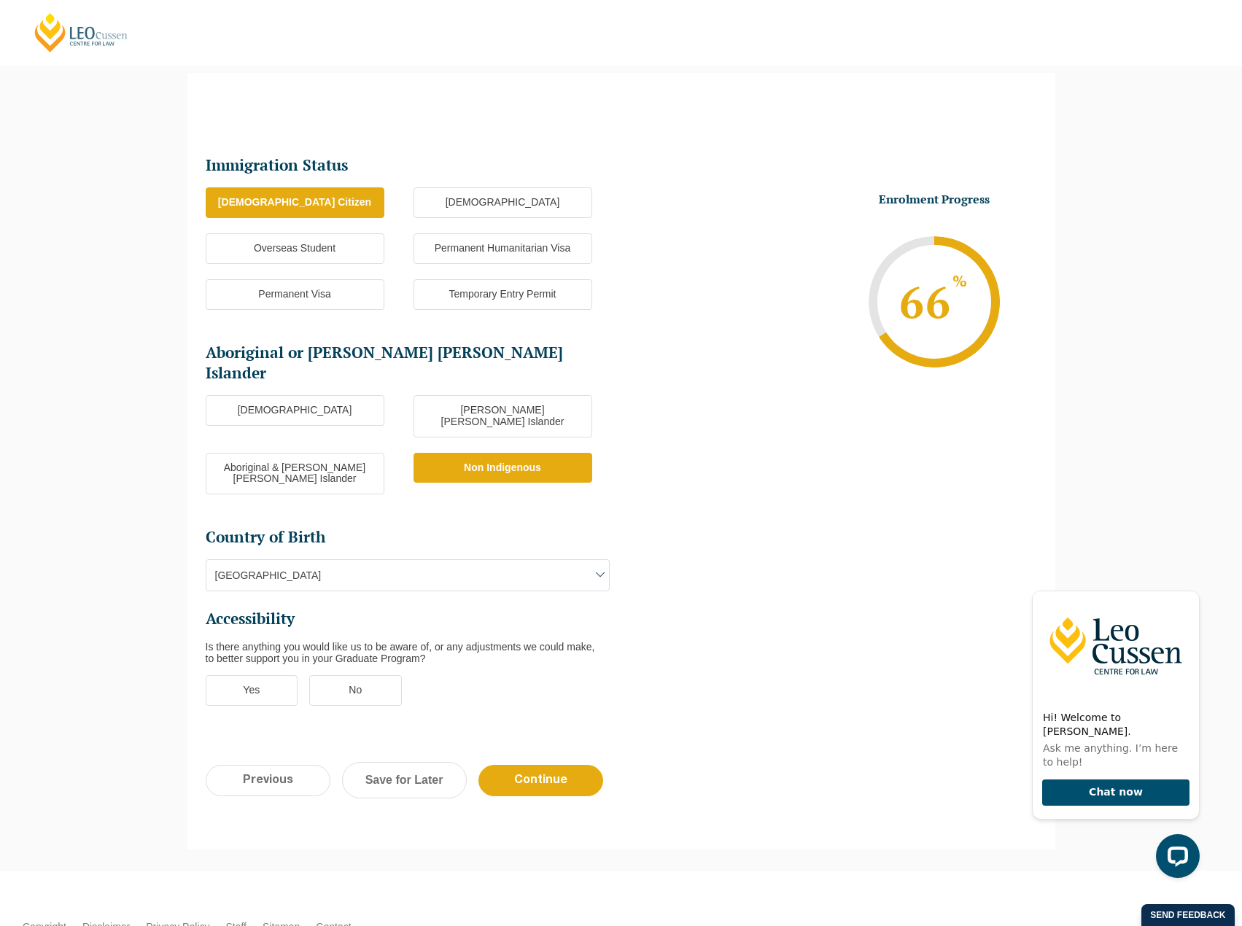
click at [349, 676] on label "No" at bounding box center [355, 691] width 93 height 31
click at [0, 0] on input "No" at bounding box center [0, 0] width 0 height 0
click at [557, 765] on input "Continue" at bounding box center [541, 780] width 125 height 31
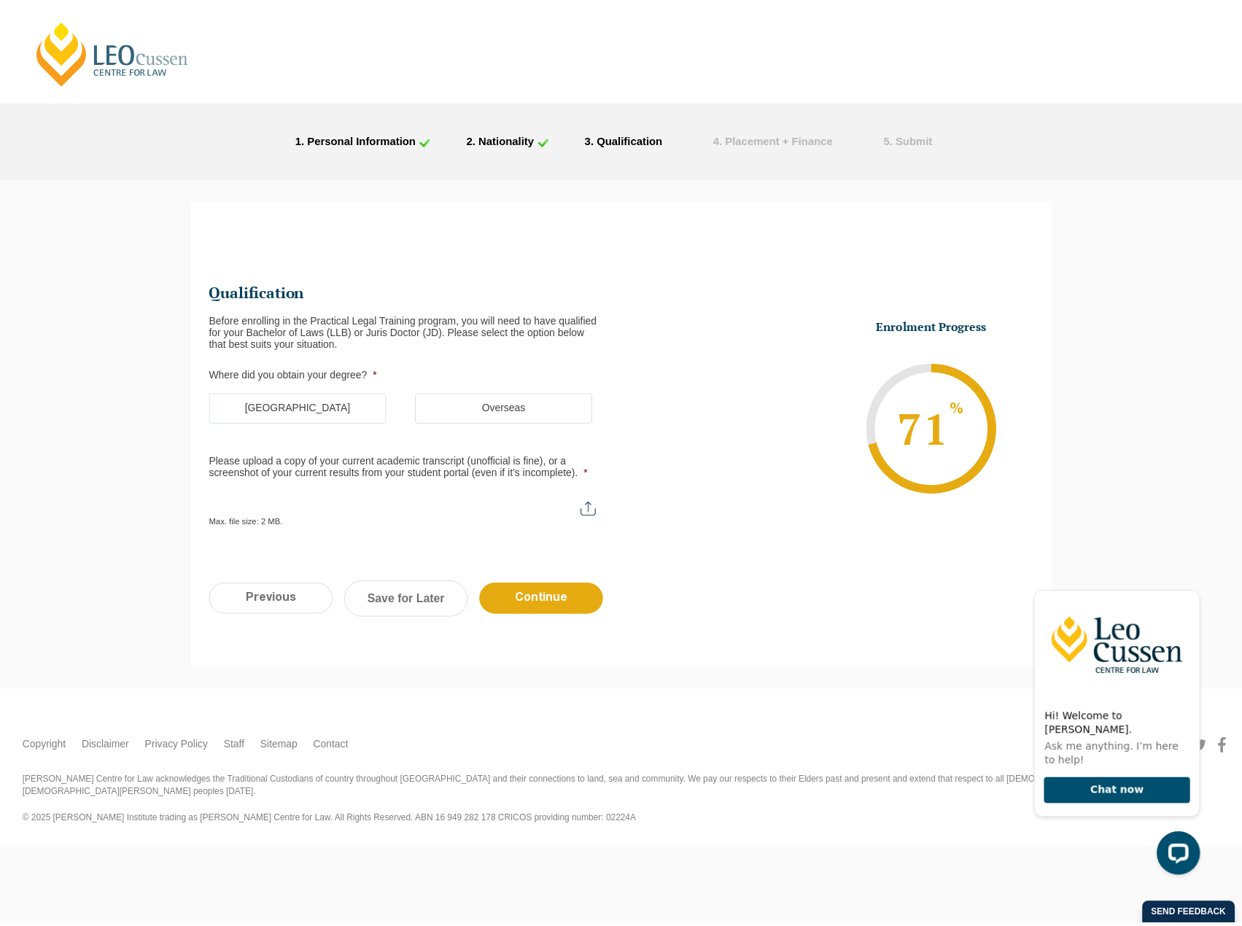
scroll to position [0, 0]
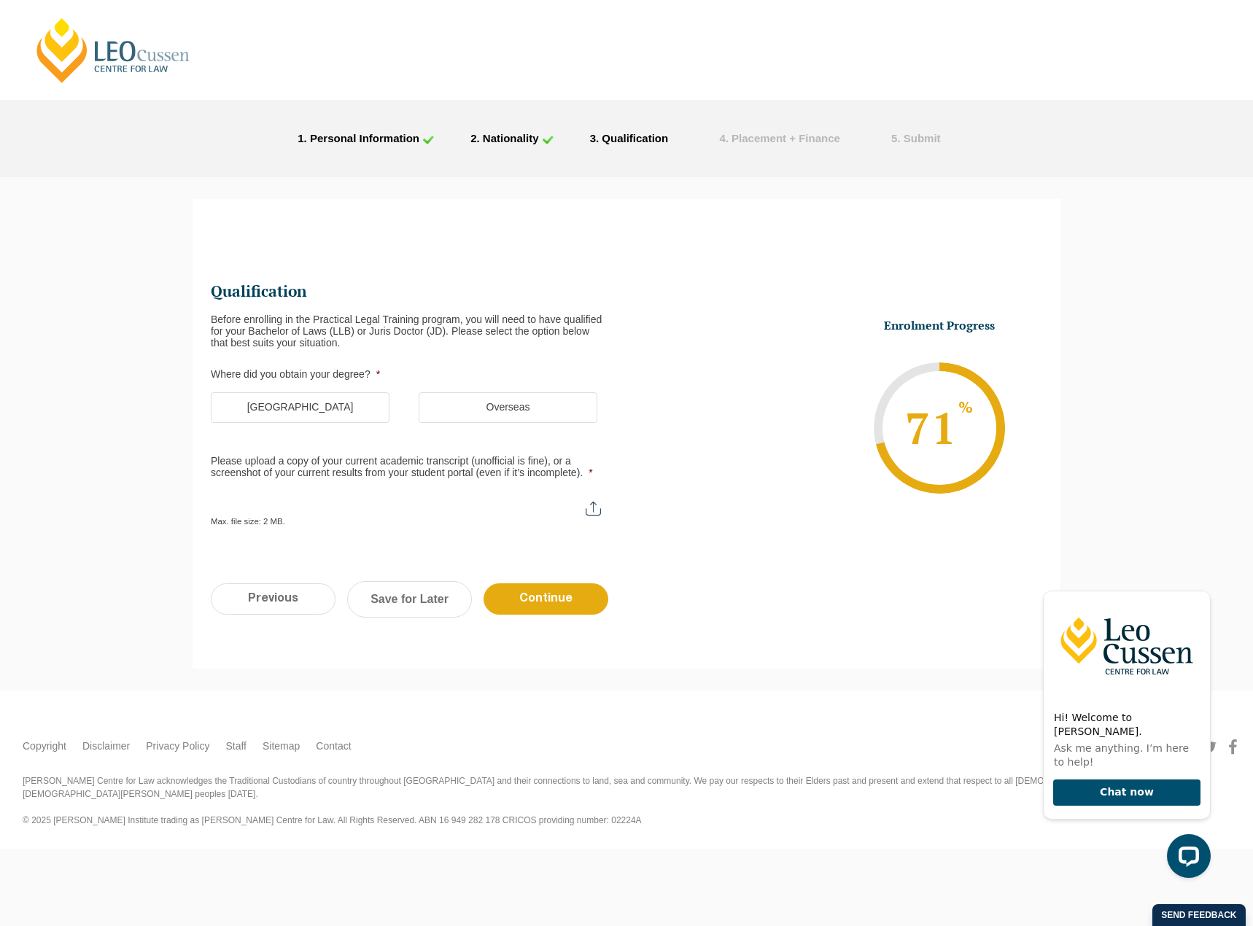
click at [308, 403] on label "Australia" at bounding box center [300, 407] width 179 height 31
click at [0, 0] on input "Australia" at bounding box center [0, 0] width 0 height 0
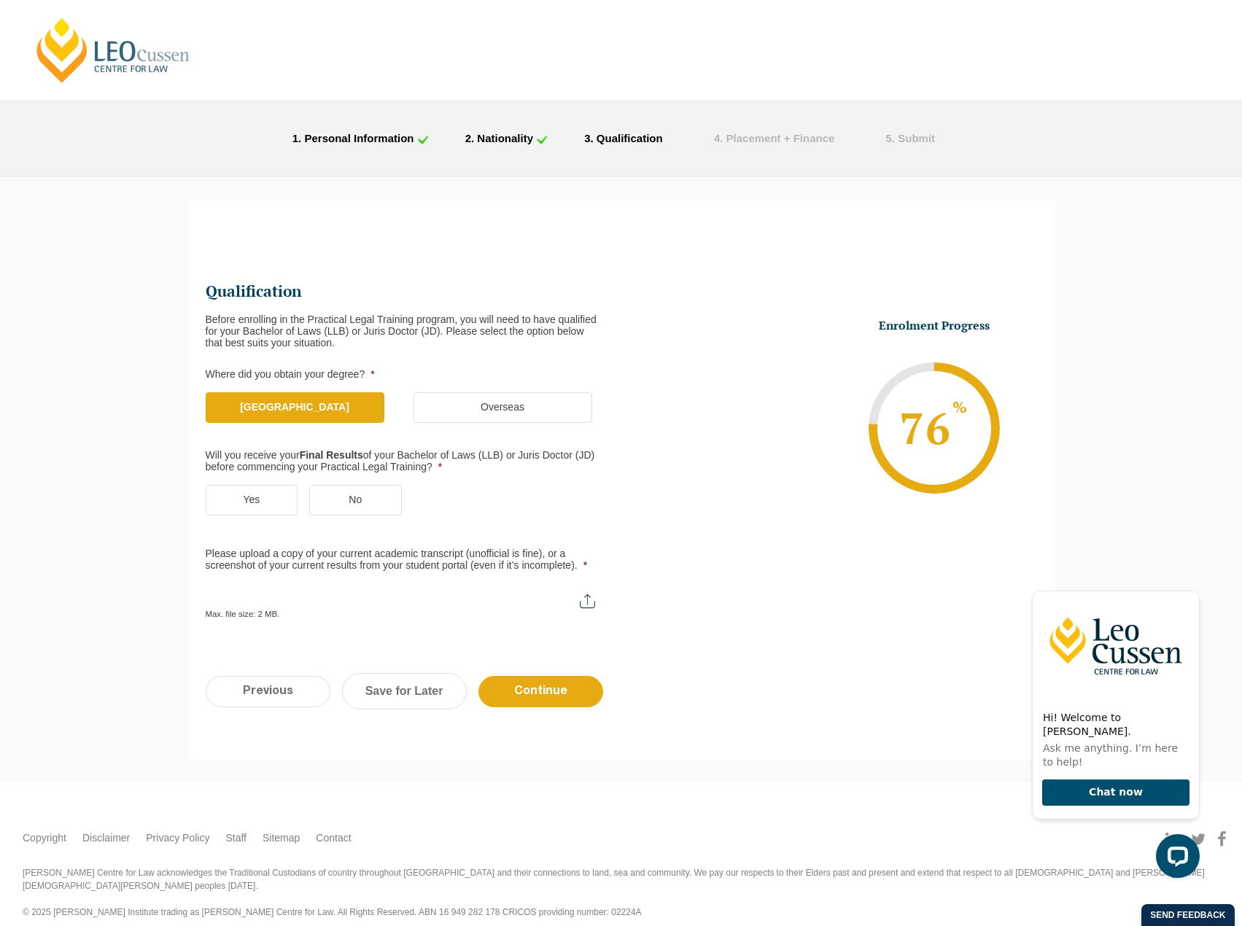
click at [240, 504] on label "Yes" at bounding box center [252, 500] width 93 height 31
click at [0, 0] on input "Yes" at bounding box center [0, 0] width 0 height 0
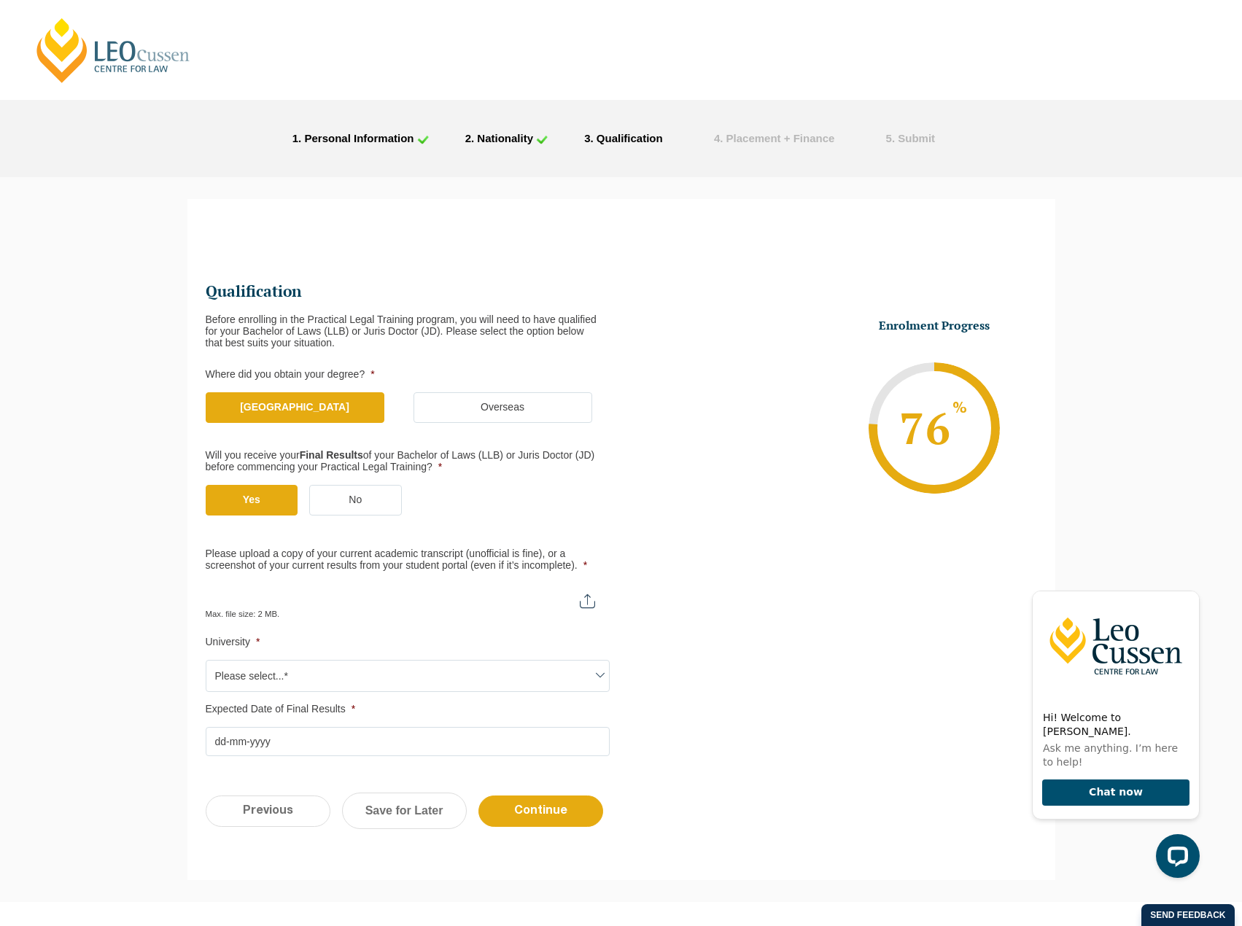
click at [347, 596] on input "Please upload a copy of your current academic transcript (unofficial is fine), …" at bounding box center [408, 596] width 404 height 25
type input "C:\fakepath\Document1 - Copy.pdf"
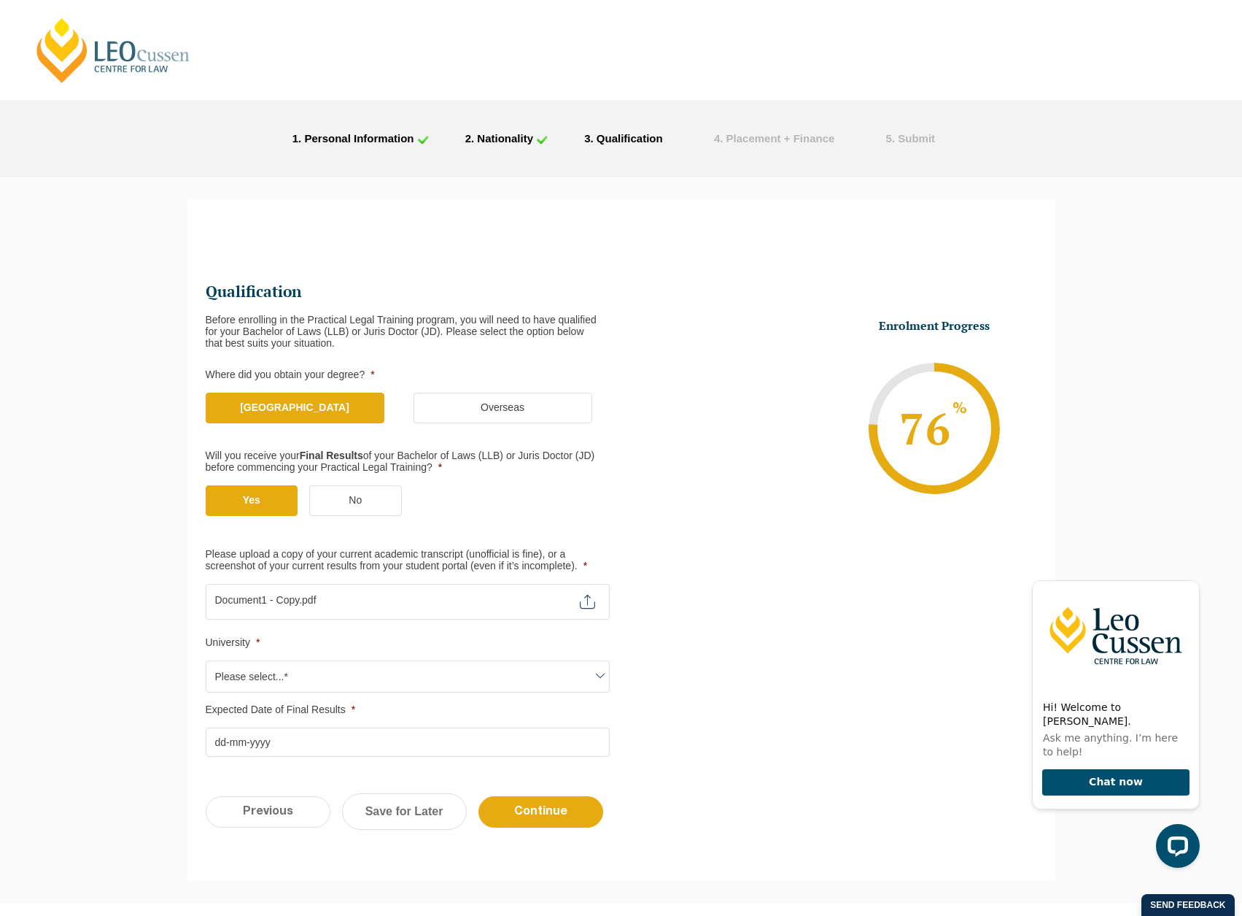
click at [319, 669] on span "Please select...*" at bounding box center [407, 676] width 403 height 31
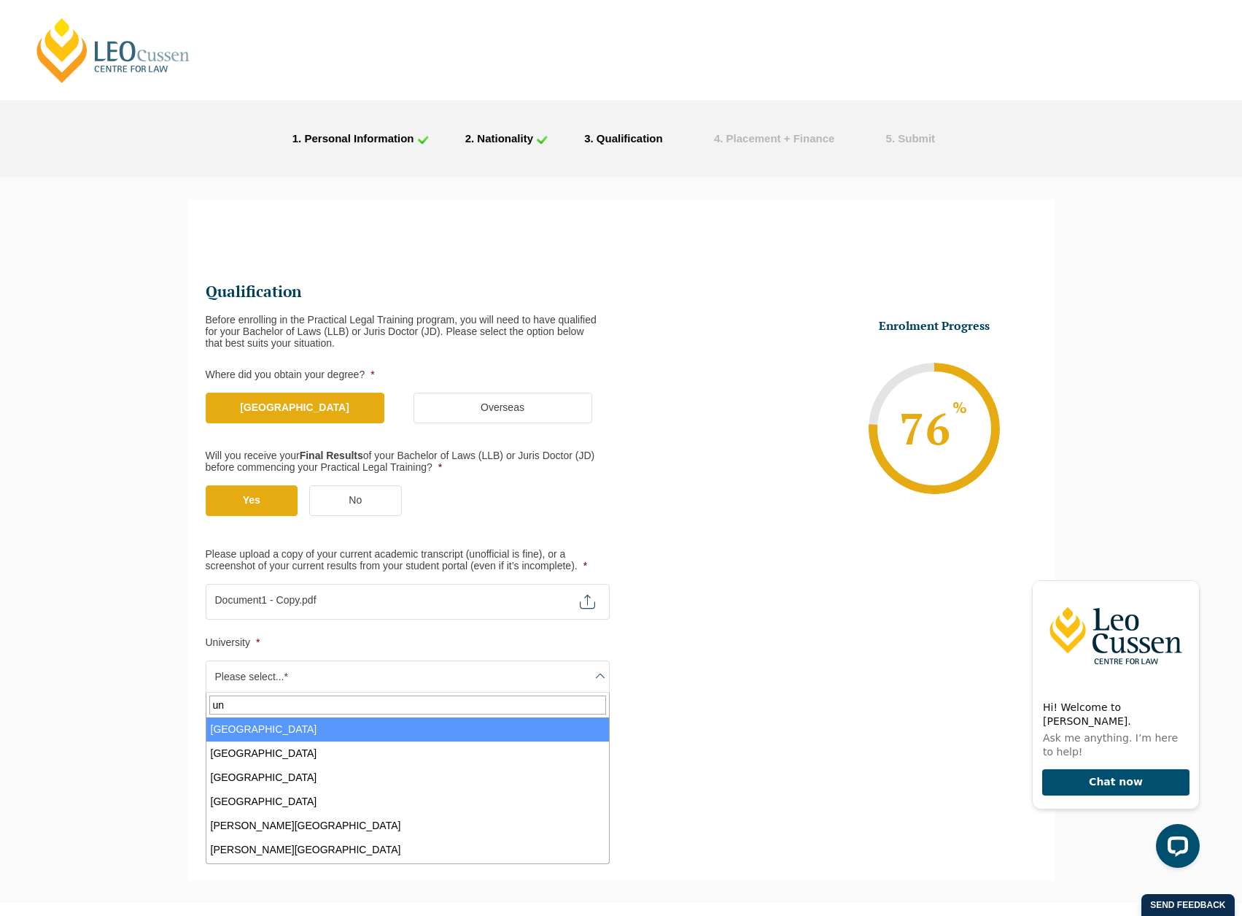
type input "u"
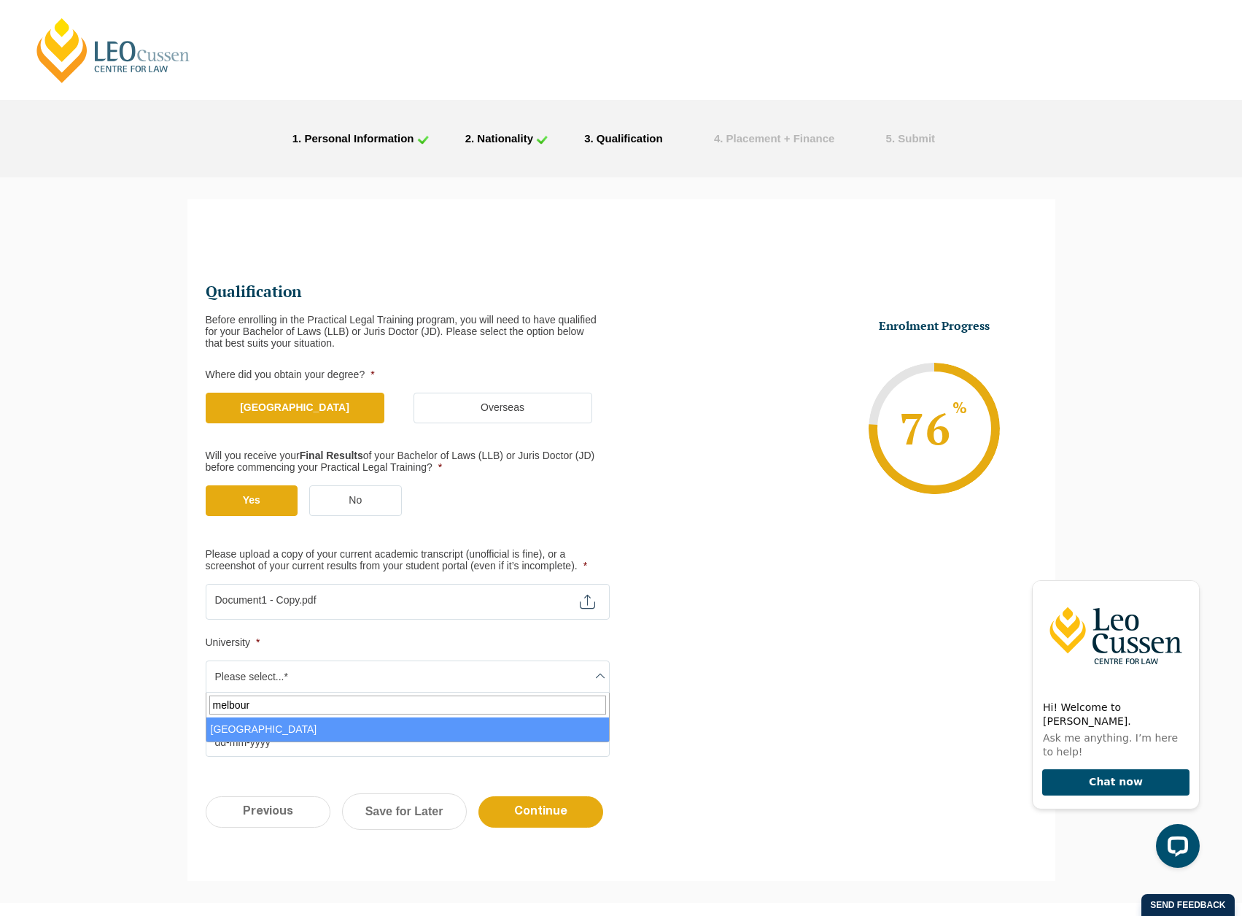
type input "melbour"
select select "University of Melbourne"
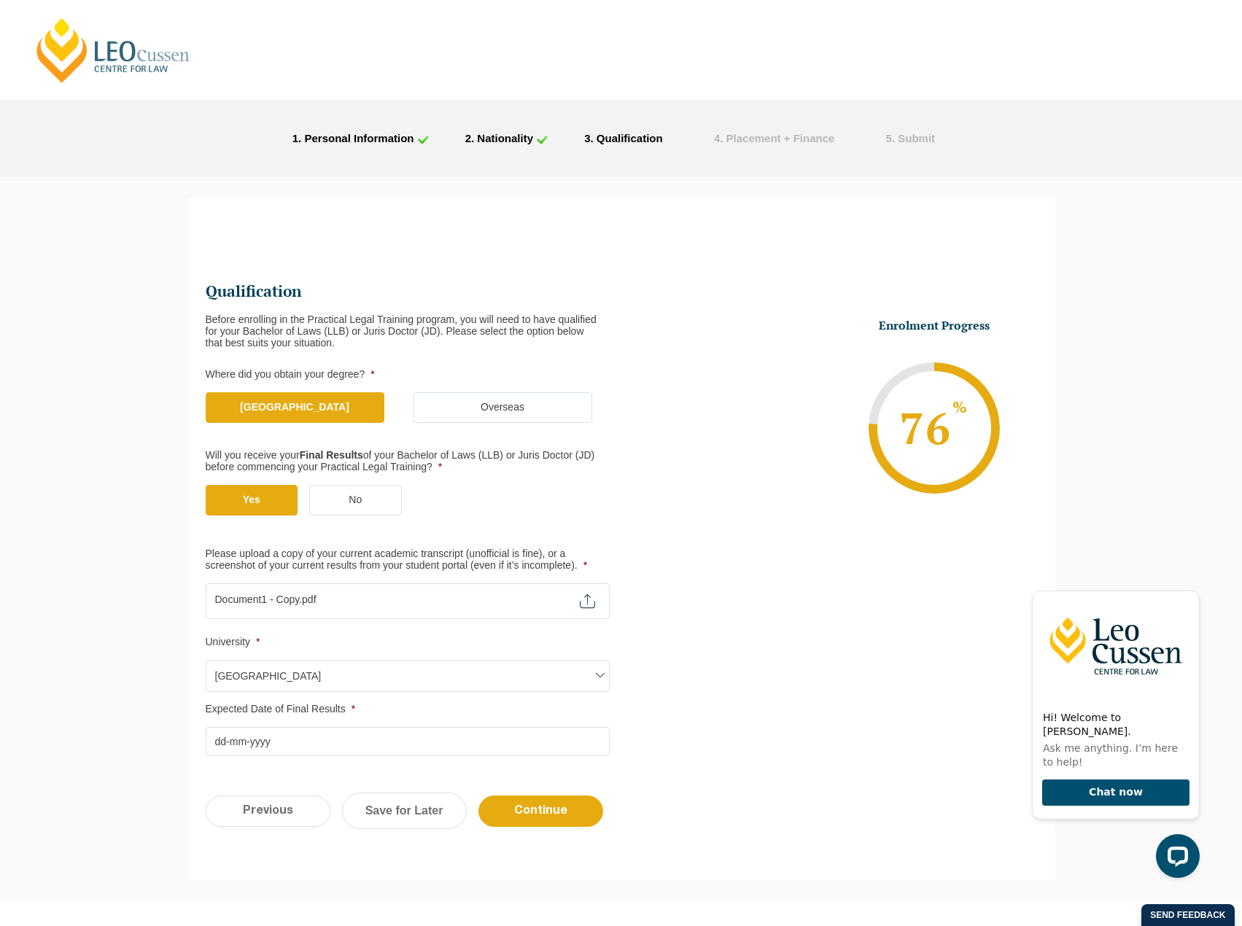
click at [216, 742] on input "Expected Date of Final Results *" at bounding box center [408, 741] width 404 height 29
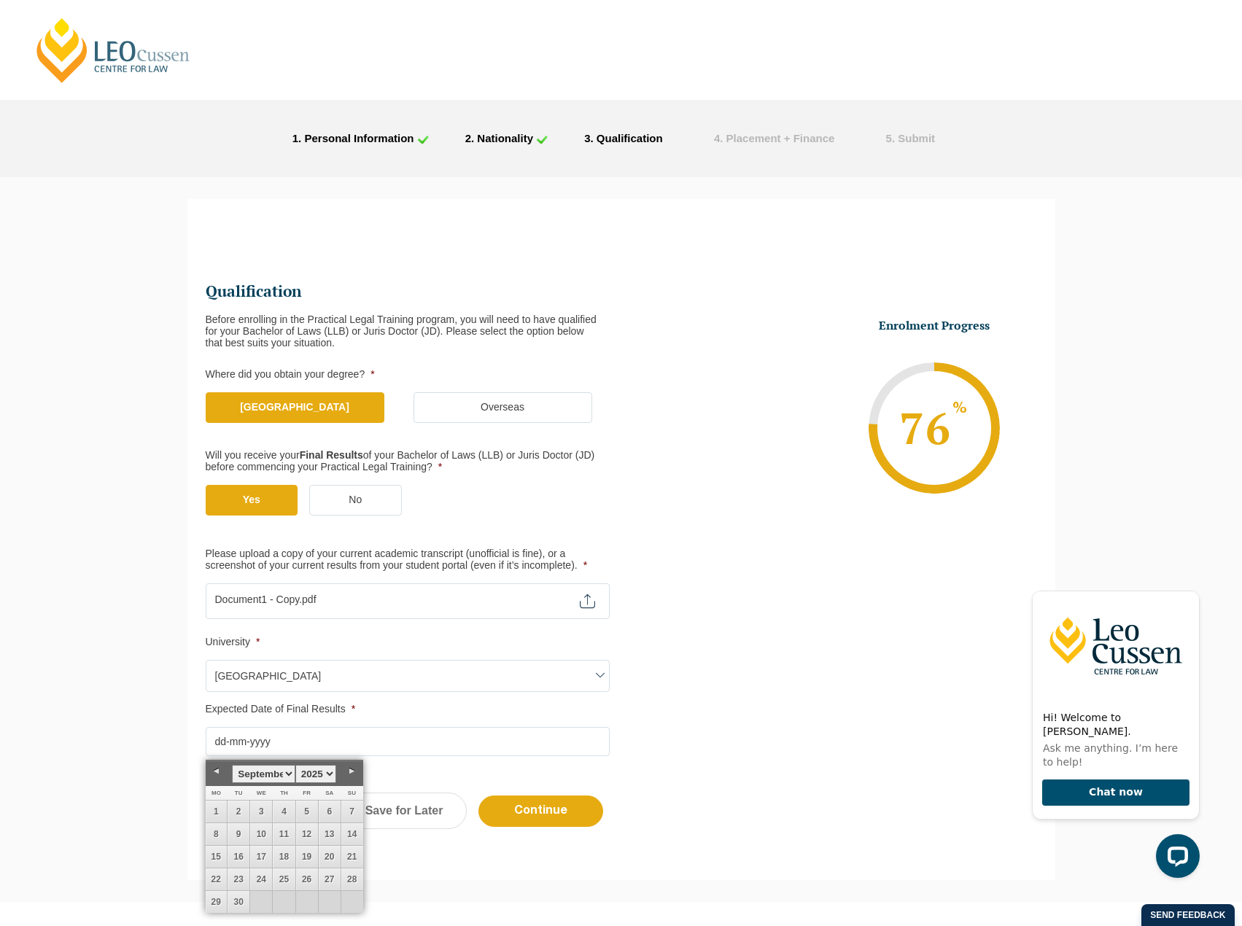
click at [353, 767] on link "Next" at bounding box center [352, 772] width 22 height 22
click at [300, 900] on link "28" at bounding box center [307, 902] width 22 height 22
type input "28-11-2025"
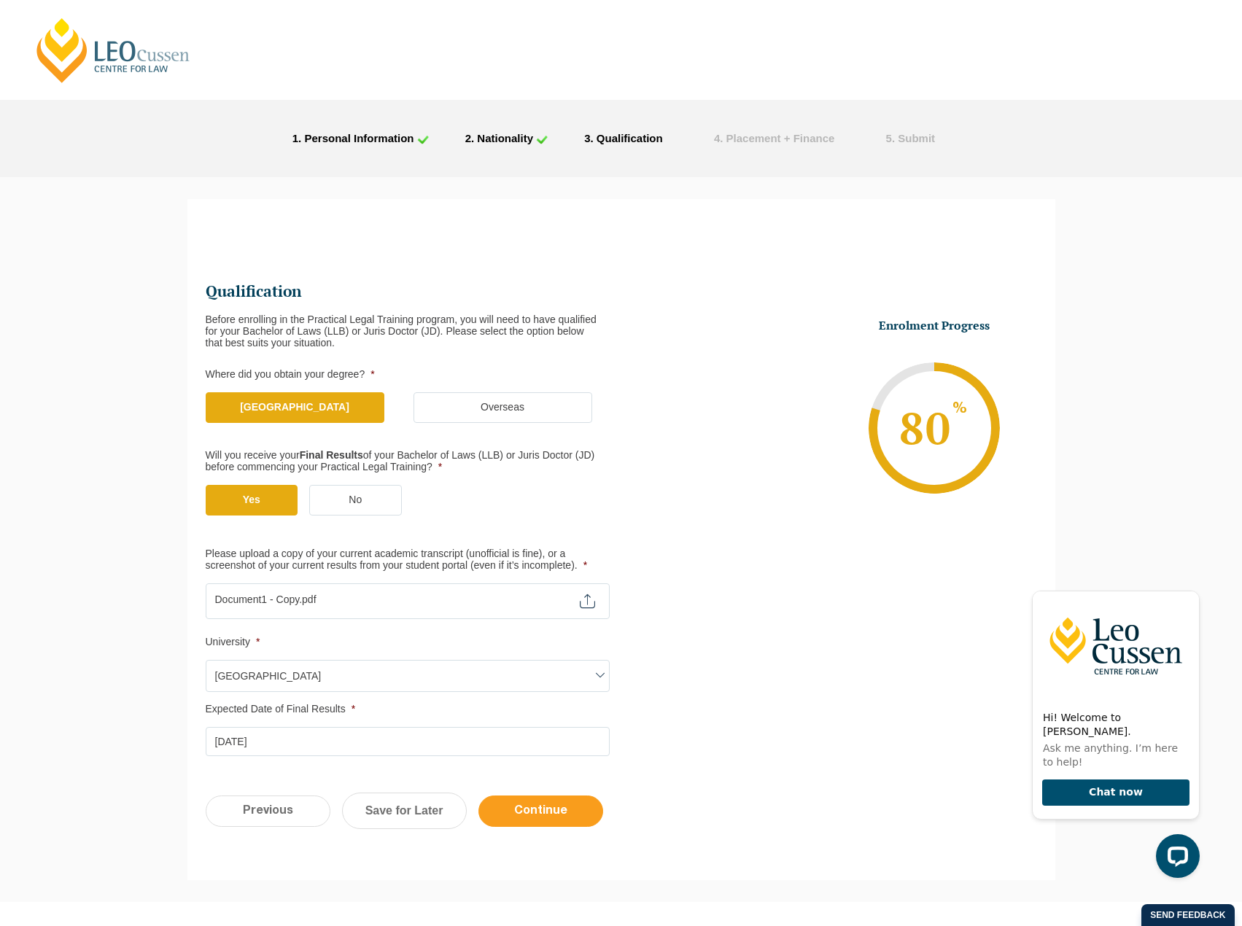
click at [549, 817] on input "Continue" at bounding box center [541, 811] width 125 height 31
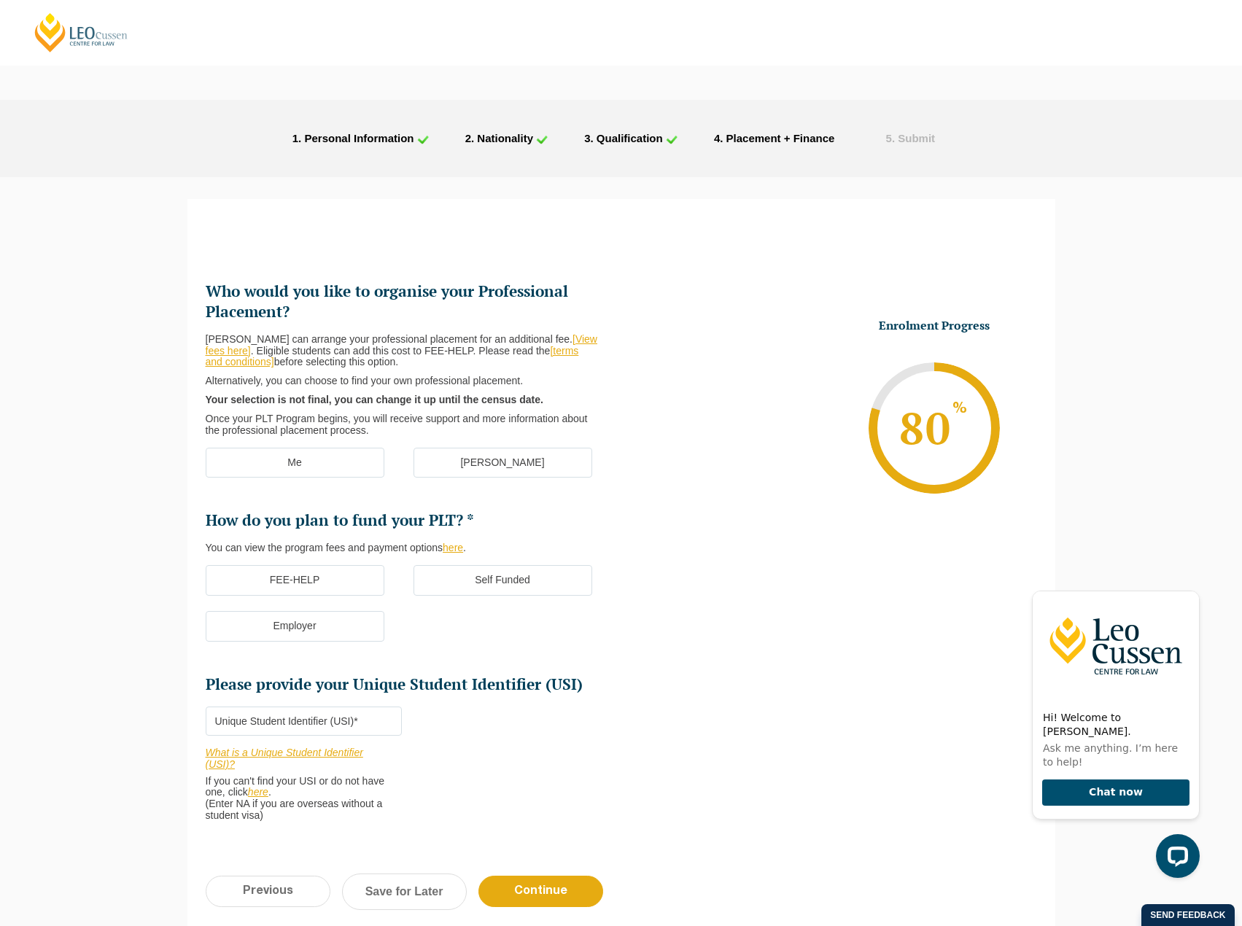
scroll to position [126, 0]
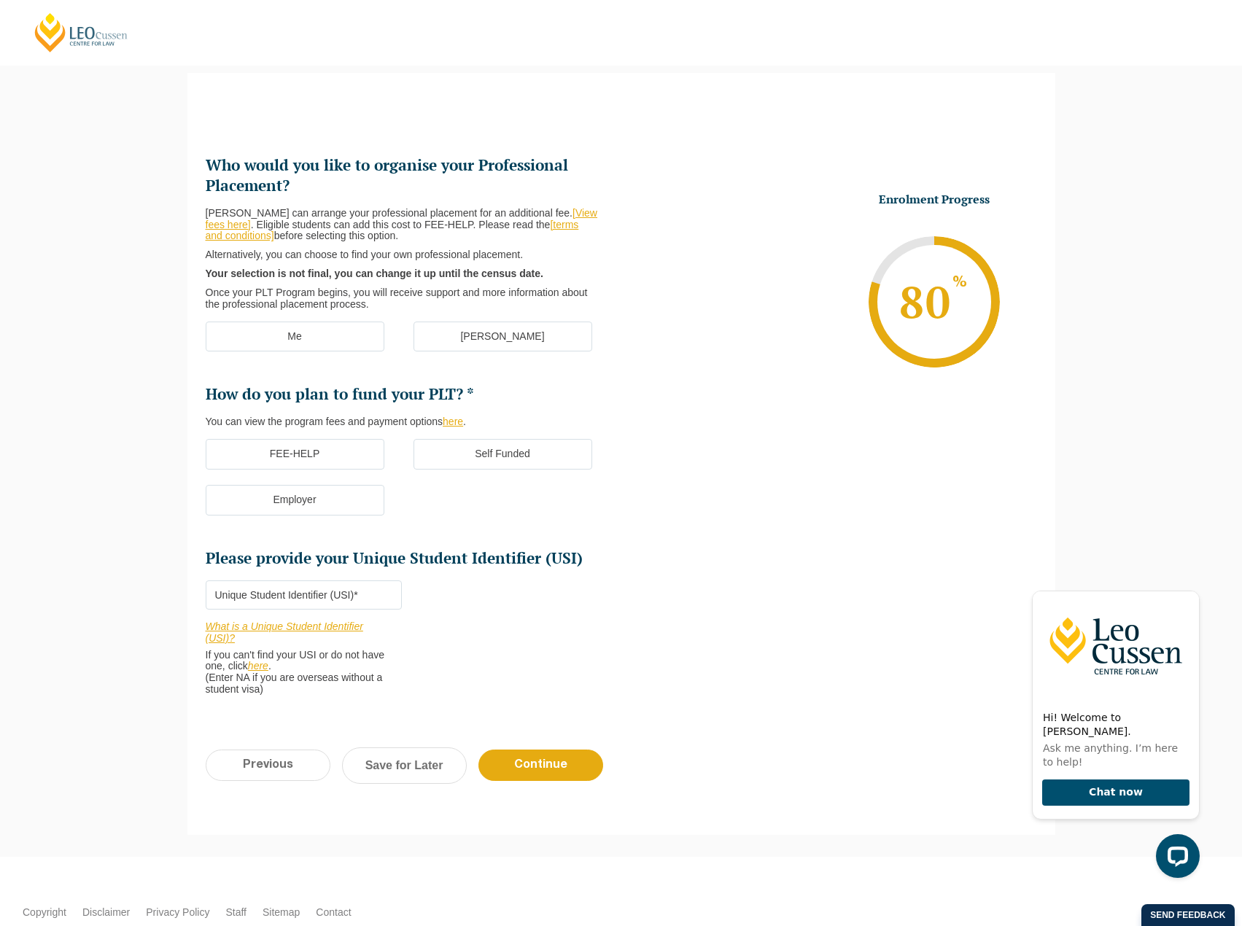
click at [254, 344] on label "Me" at bounding box center [295, 337] width 179 height 31
click at [0, 0] on input "Me" at bounding box center [0, 0] width 0 height 0
click at [488, 455] on label "Self Funded" at bounding box center [503, 454] width 179 height 31
click at [0, 0] on input "Self Funded" at bounding box center [0, 0] width 0 height 0
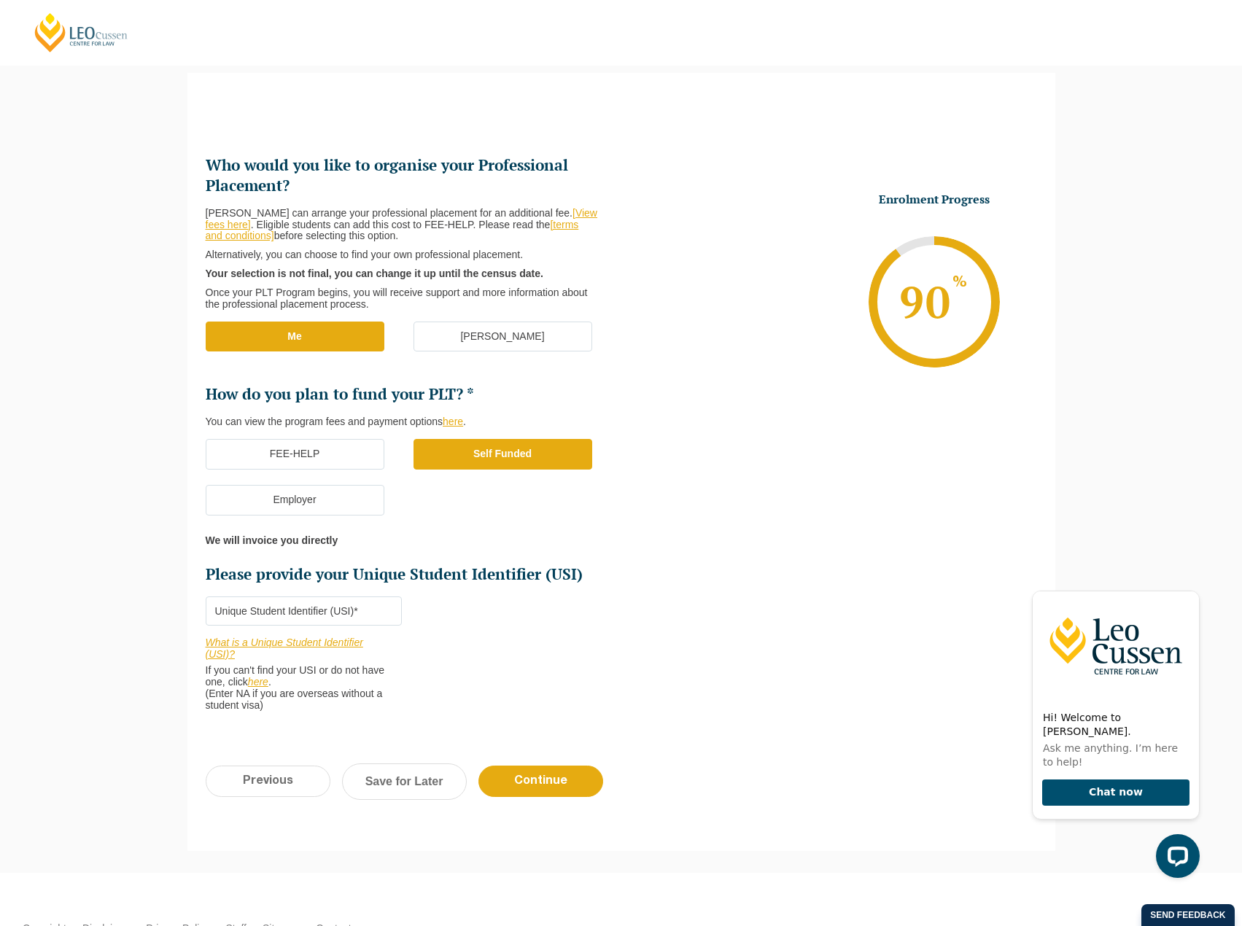
click at [233, 600] on input "Please provide your Unique Student Identifier (USI) *" at bounding box center [304, 611] width 196 height 29
type input "ASDFLKJJHG"
click at [535, 778] on input "Continue" at bounding box center [541, 781] width 125 height 31
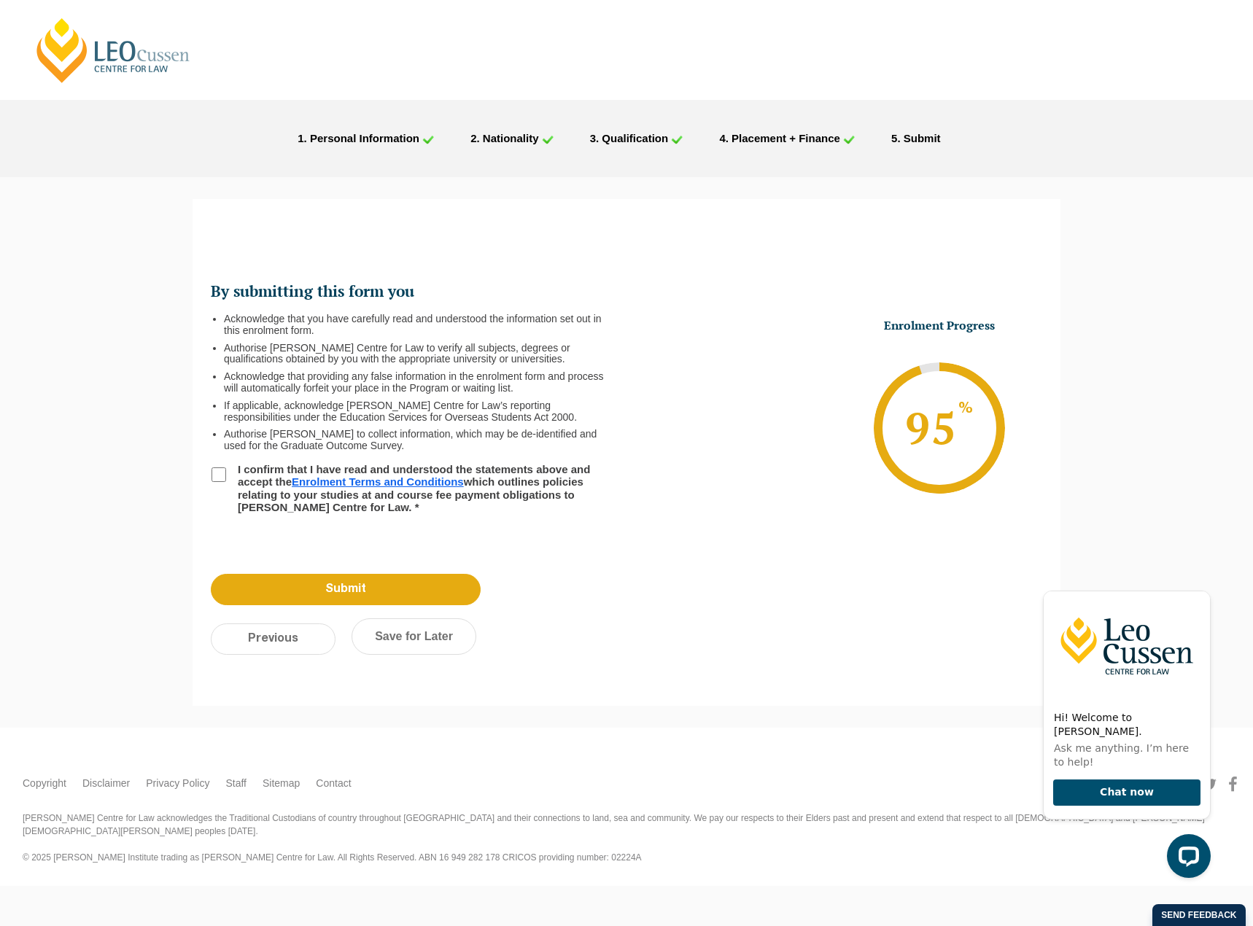
scroll to position [0, 0]
click at [214, 476] on input "I confirm that I have read and understood the statements above and accept the E…" at bounding box center [219, 475] width 15 height 15
checkbox input "true"
click at [307, 578] on input "Submit" at bounding box center [346, 589] width 270 height 31
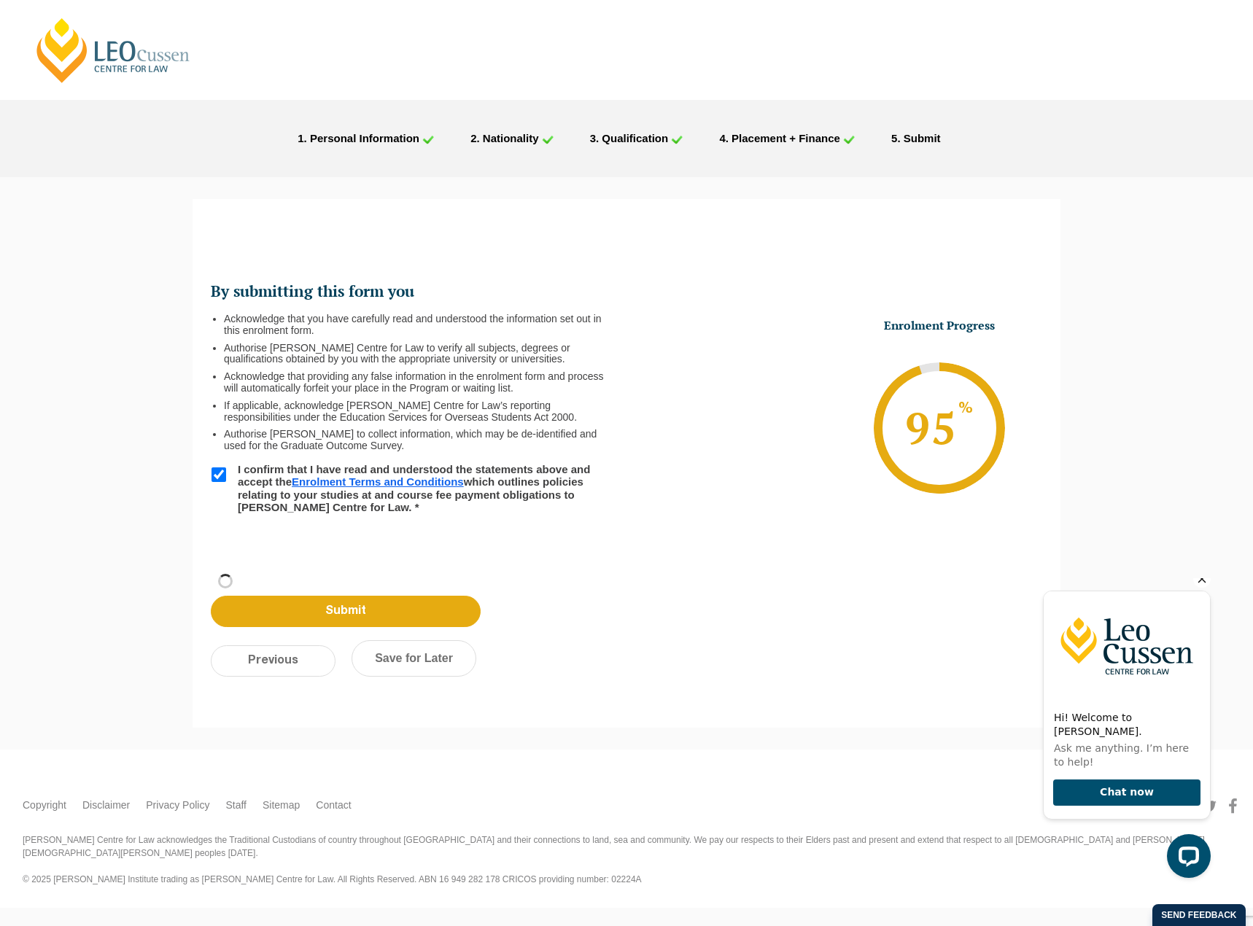
click at [1201, 584] on icon "Hide greeting" at bounding box center [1203, 580] width 8 height 8
